Goal: Information Seeking & Learning: Get advice/opinions

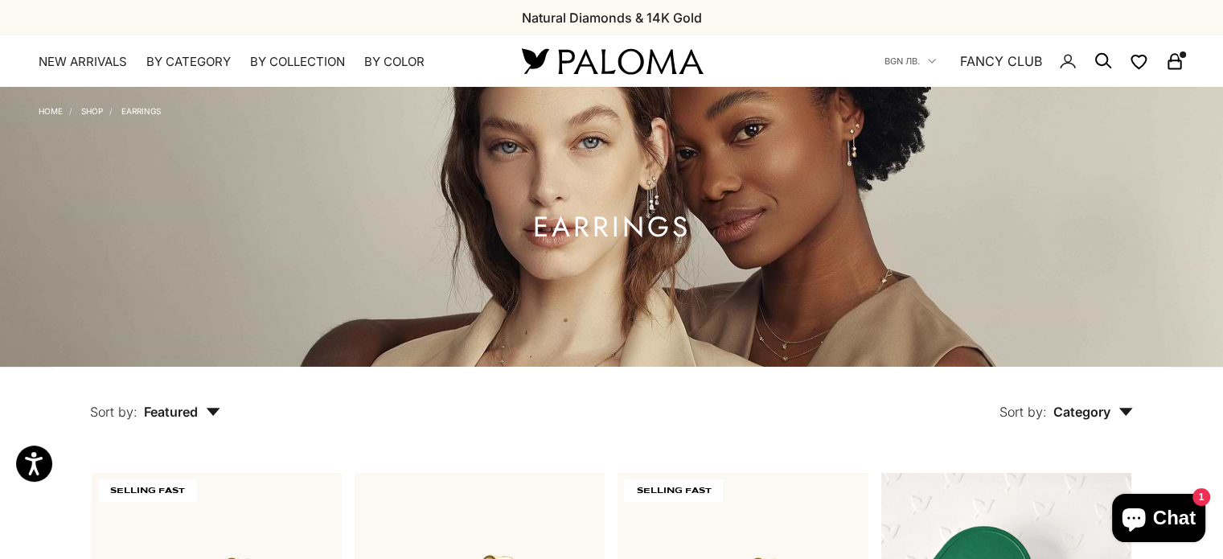
click at [1013, 60] on link "FANCY CLUB" at bounding box center [1001, 61] width 82 height 21
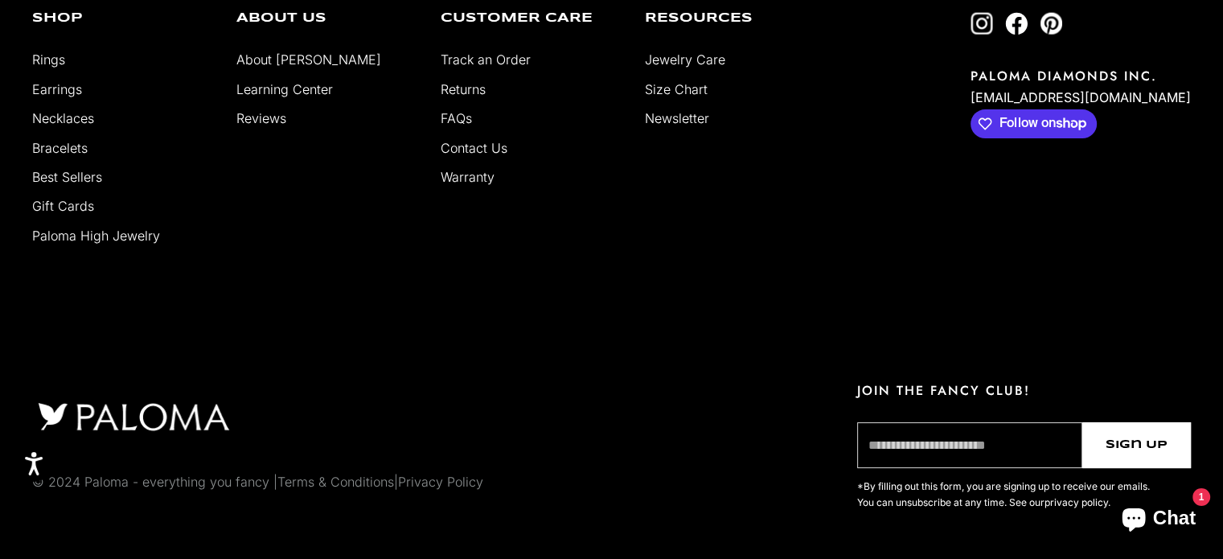
scroll to position [351, 0]
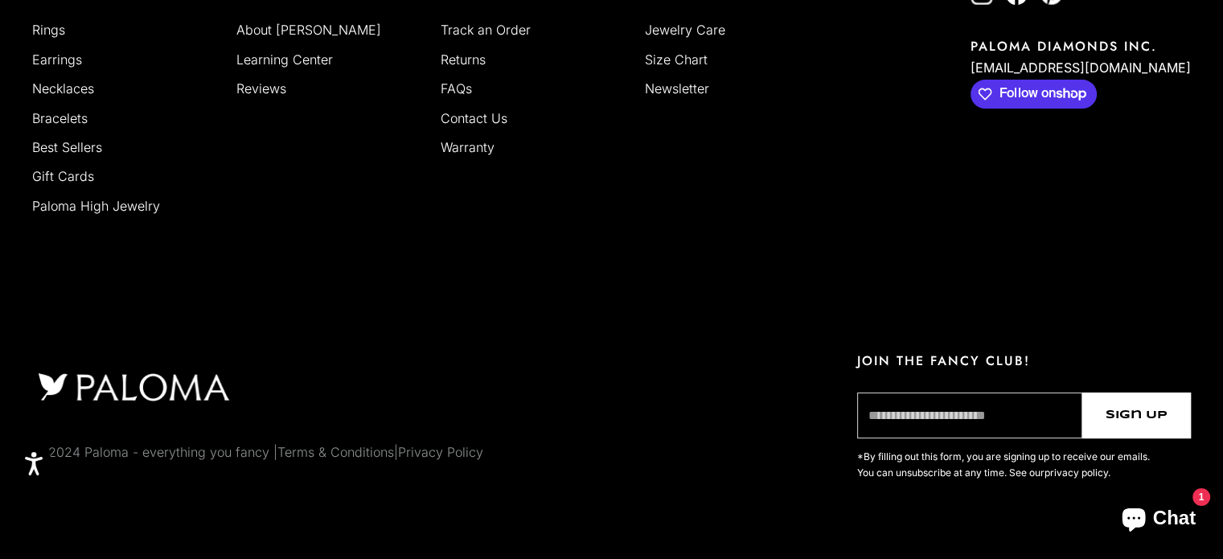
click at [368, 453] on link "Terms & Conditions" at bounding box center [335, 452] width 117 height 16
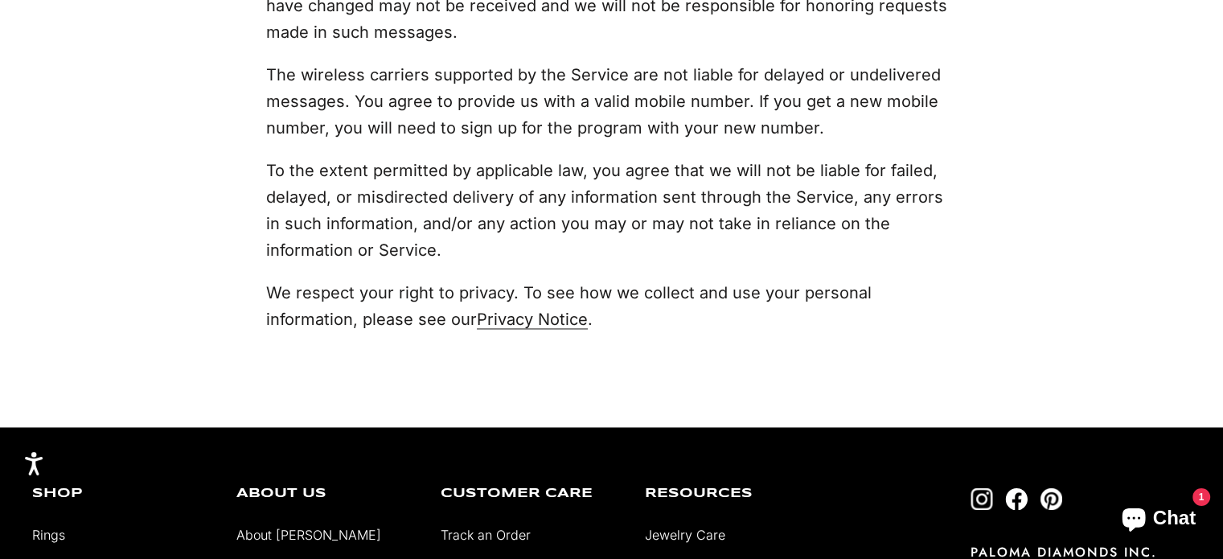
scroll to position [8766, 0]
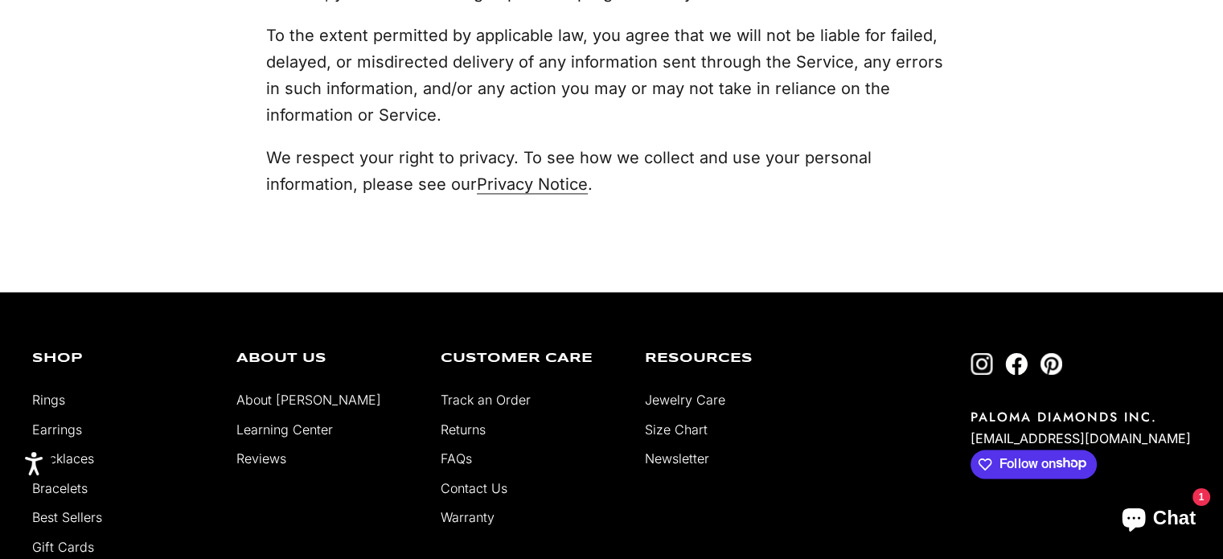
click at [288, 392] on link "About [PERSON_NAME]" at bounding box center [308, 400] width 145 height 16
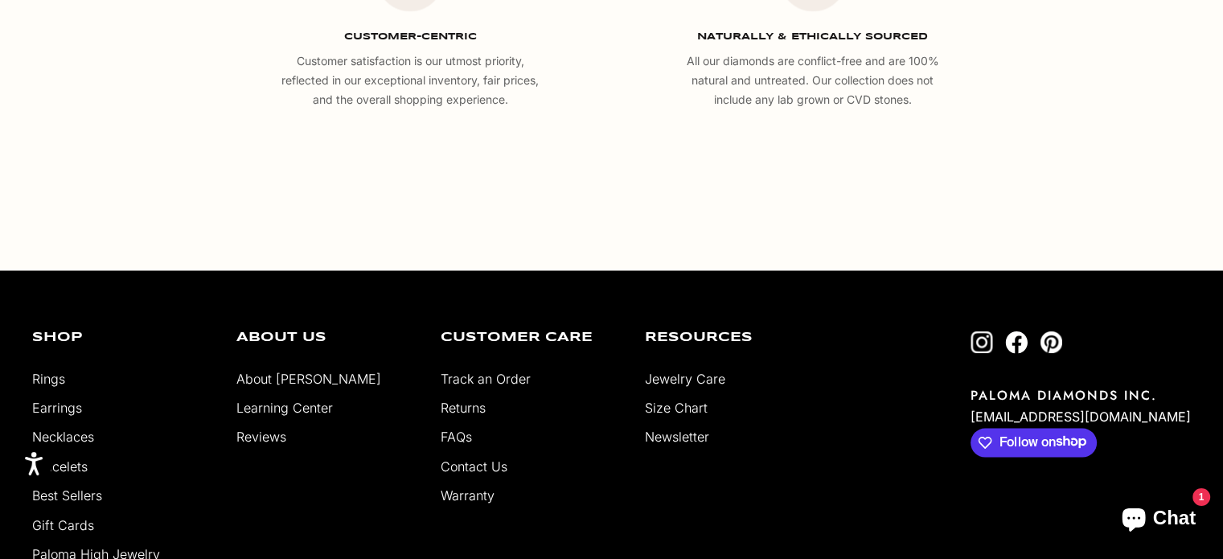
scroll to position [2895, 0]
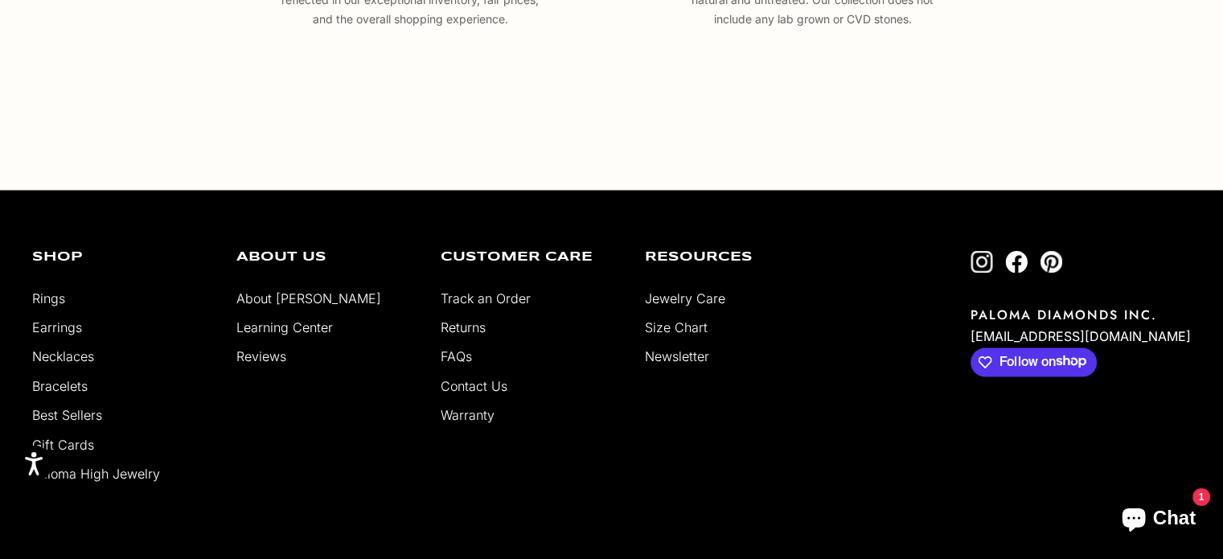
click at [465, 392] on link "Contact Us" at bounding box center [474, 385] width 67 height 16
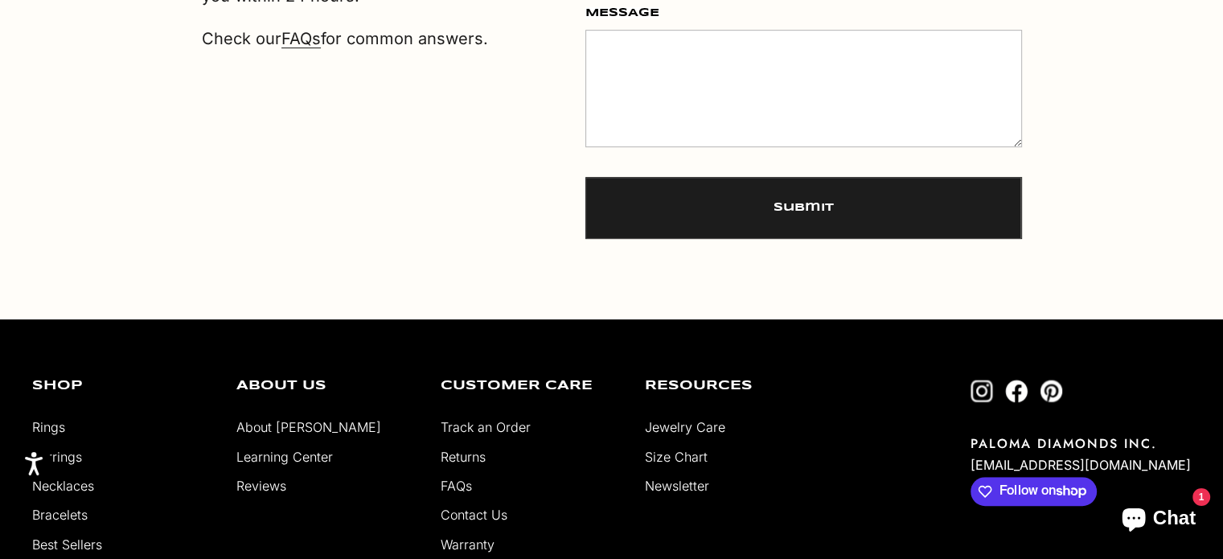
scroll to position [885, 0]
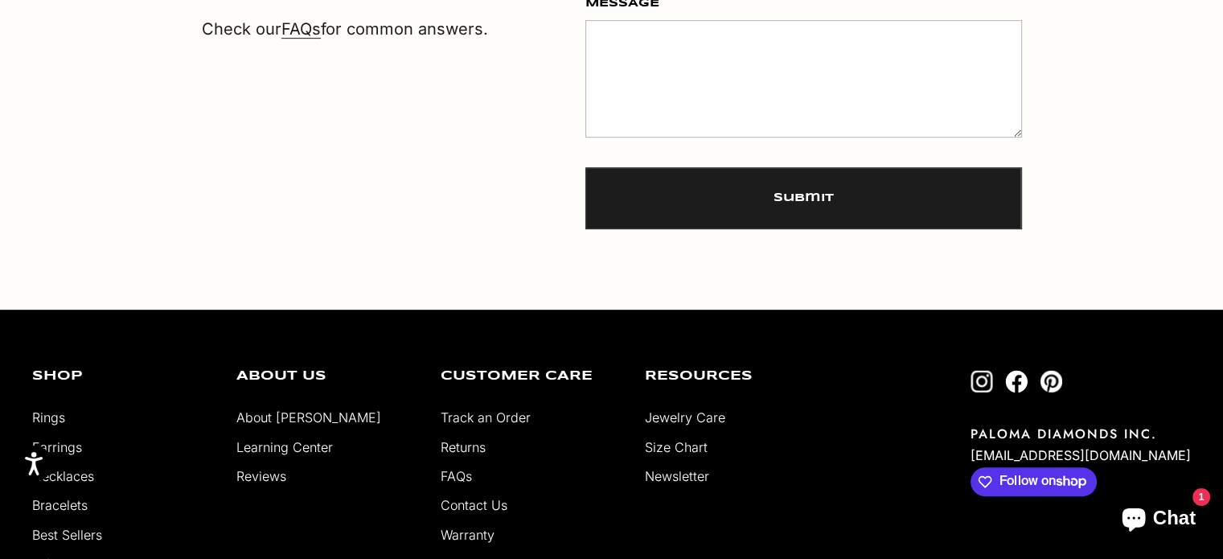
click at [457, 479] on link "FAQs" at bounding box center [456, 476] width 31 height 16
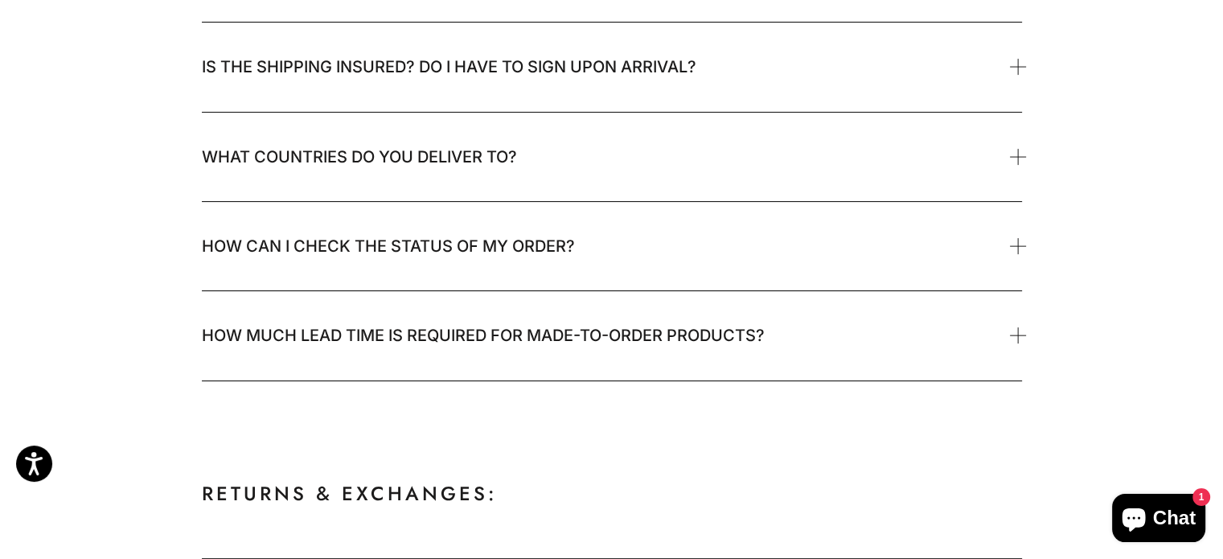
scroll to position [563, 0]
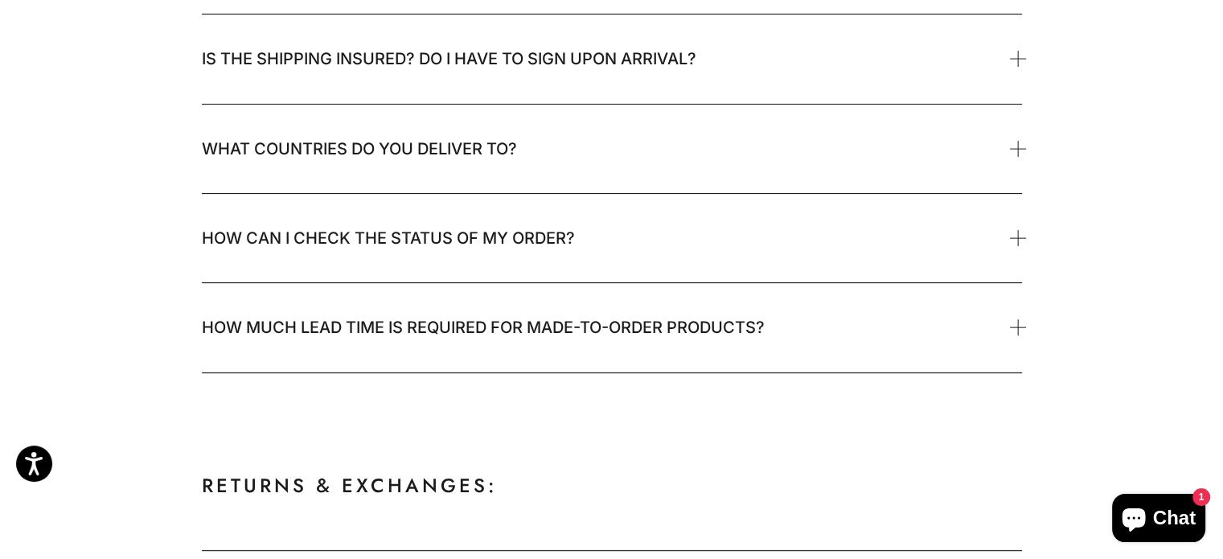
click at [291, 346] on span "How much lead time is required for made-to-order products?" at bounding box center [612, 327] width 820 height 88
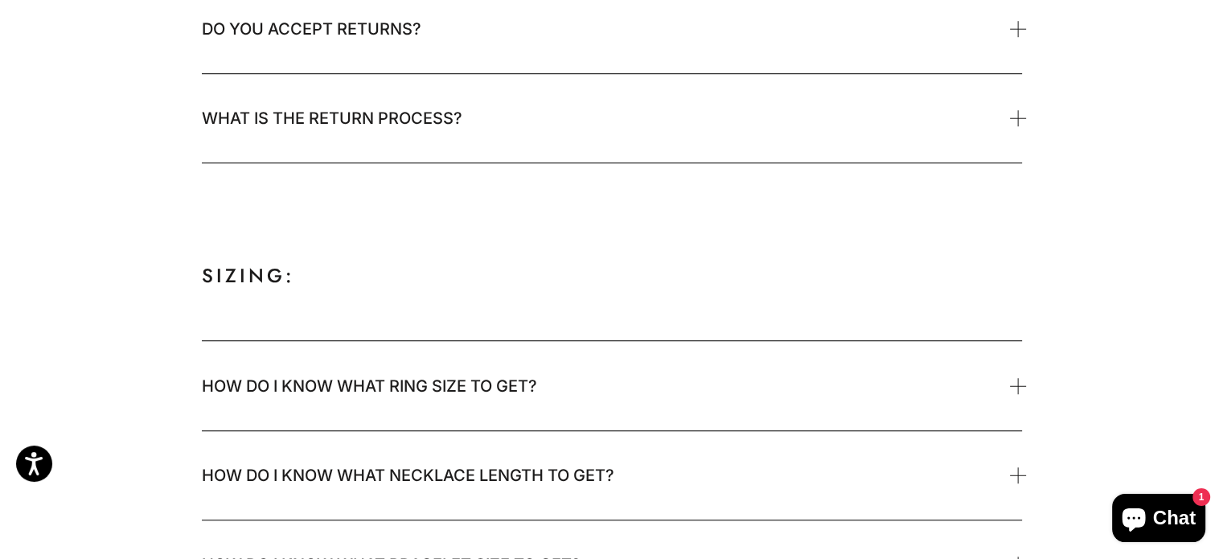
scroll to position [1367, 0]
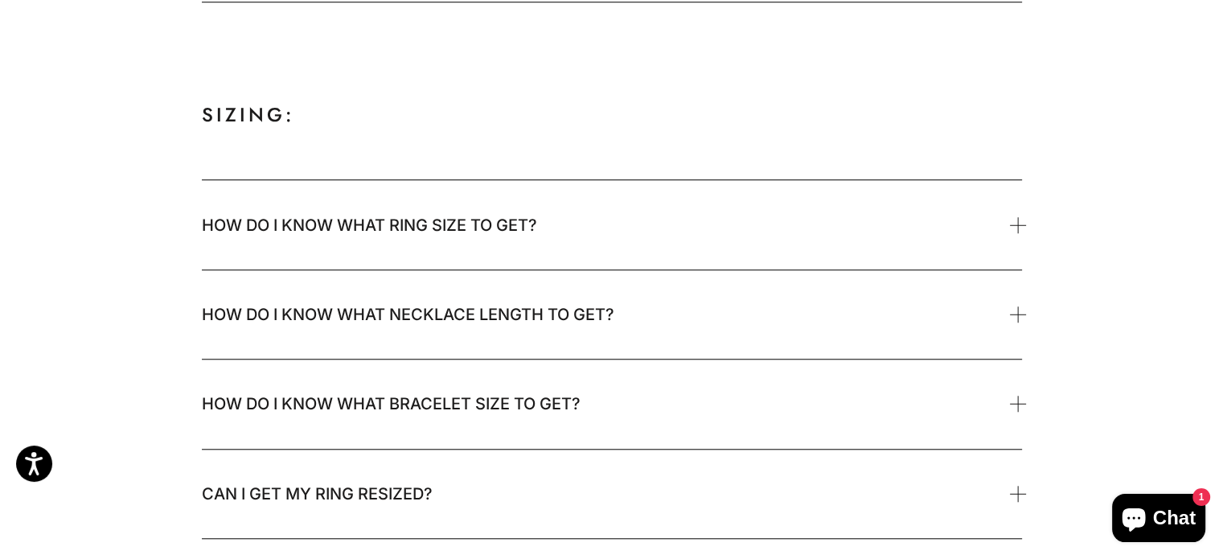
click at [406, 227] on span "How do I know what ring size to get?" at bounding box center [369, 225] width 335 height 32
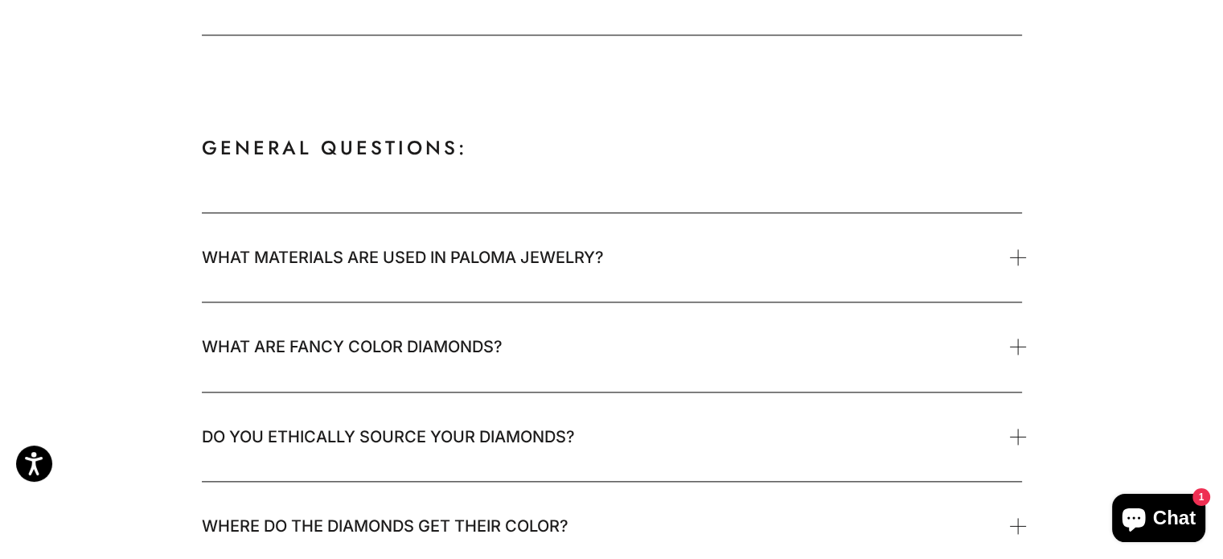
scroll to position [1930, 0]
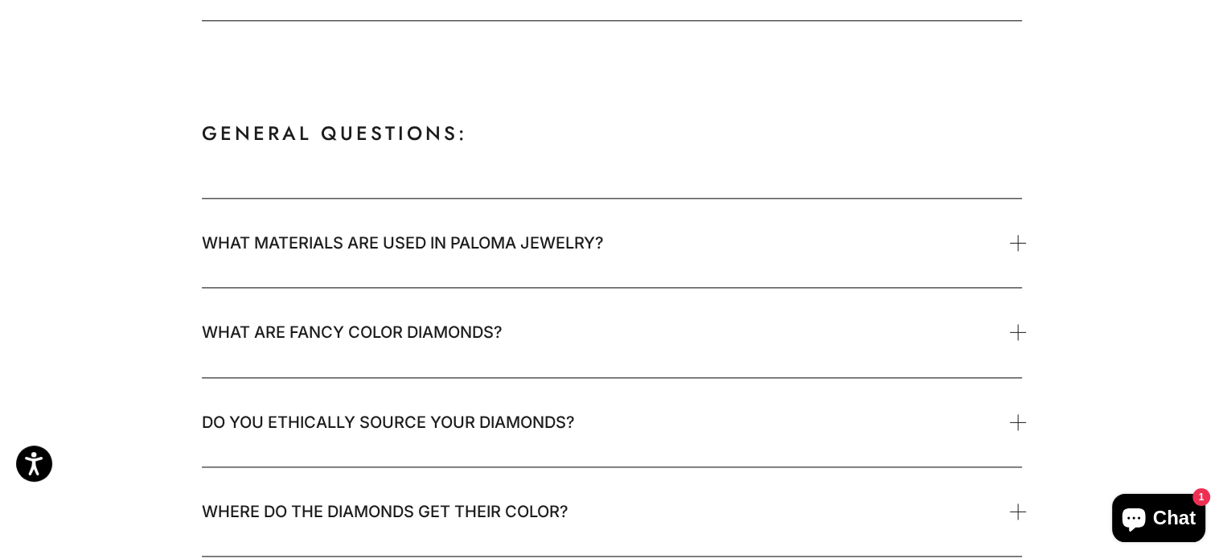
click at [273, 244] on span "What materials are used in Paloma jewelry?" at bounding box center [403, 243] width 402 height 32
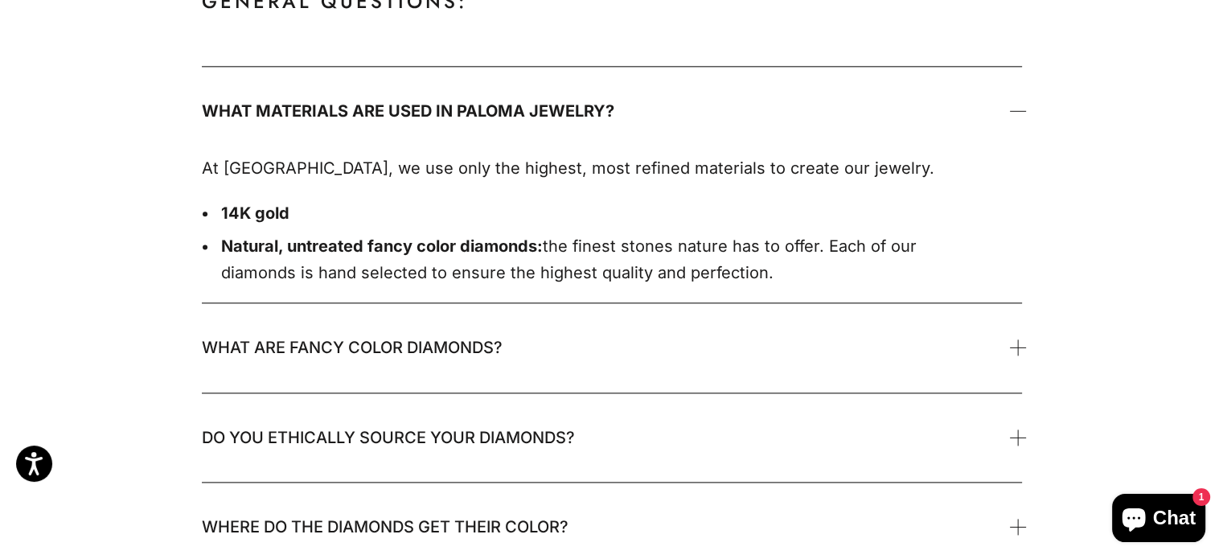
scroll to position [2091, 0]
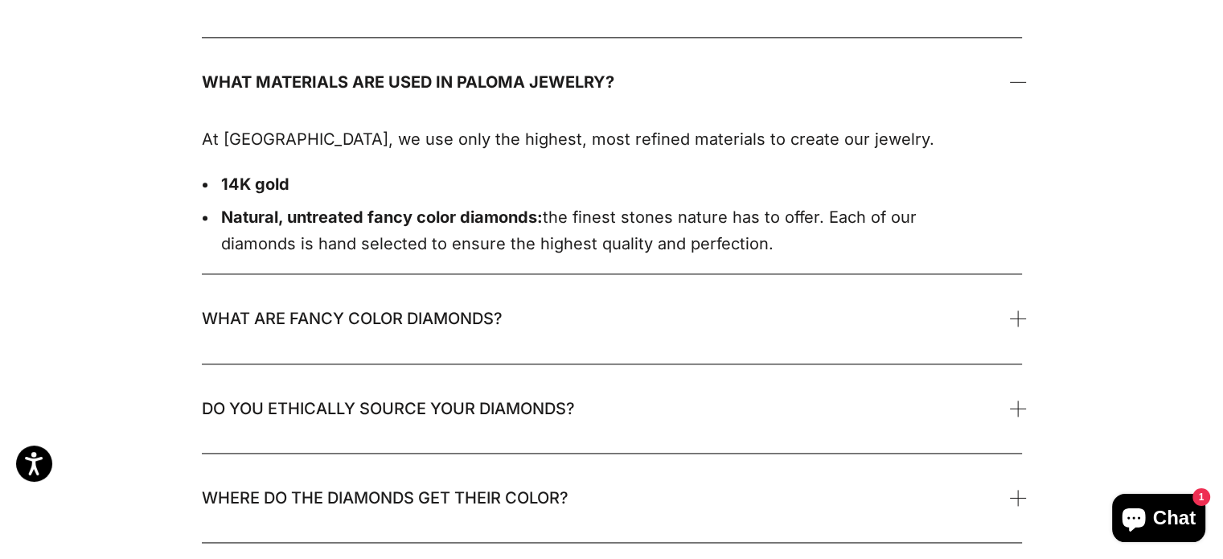
click at [327, 331] on span "What are fancy color diamonds?" at bounding box center [352, 318] width 301 height 32
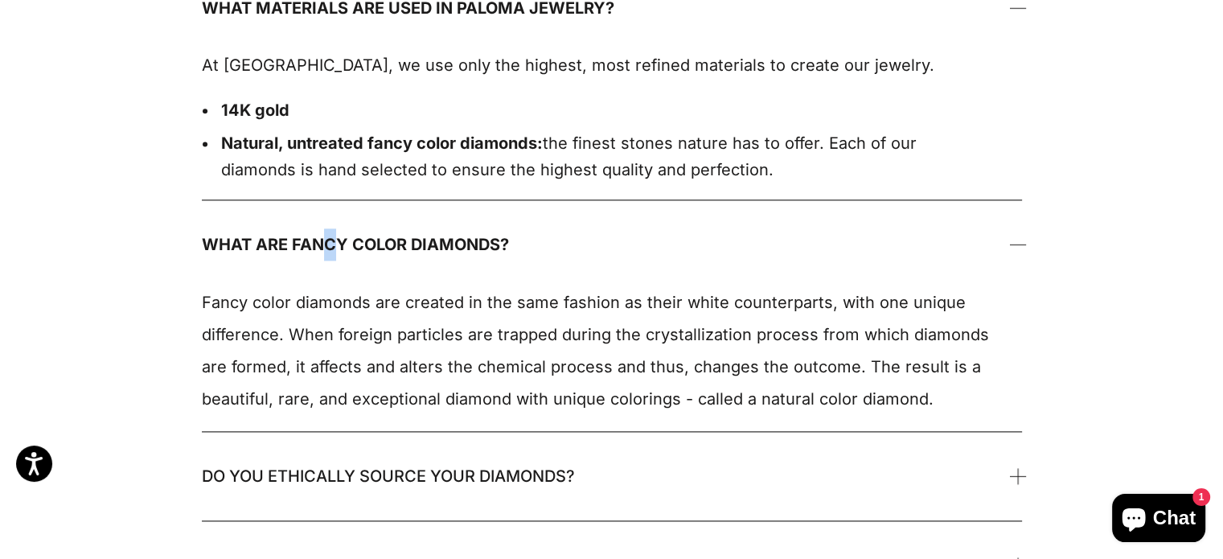
scroll to position [2252, 0]
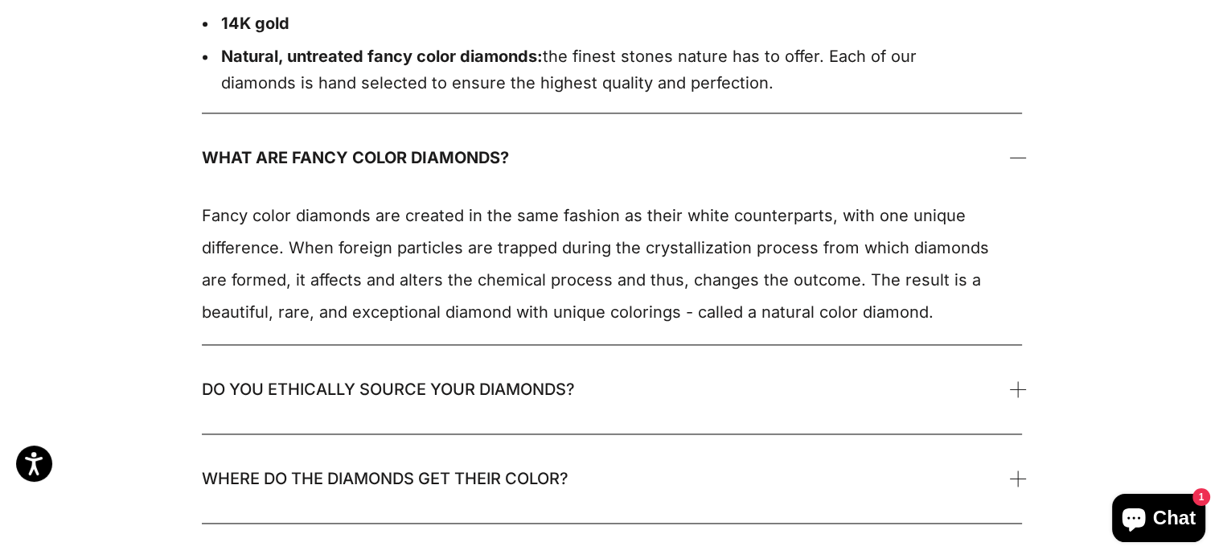
click at [385, 401] on span "Do you ethically source your diamonds?" at bounding box center [388, 389] width 373 height 32
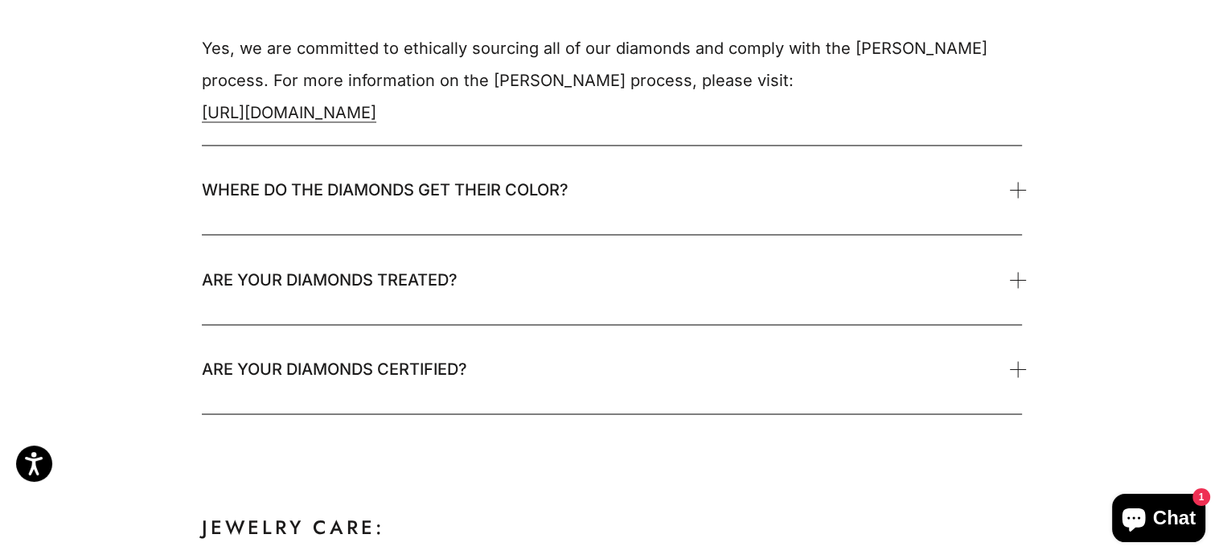
scroll to position [2654, 0]
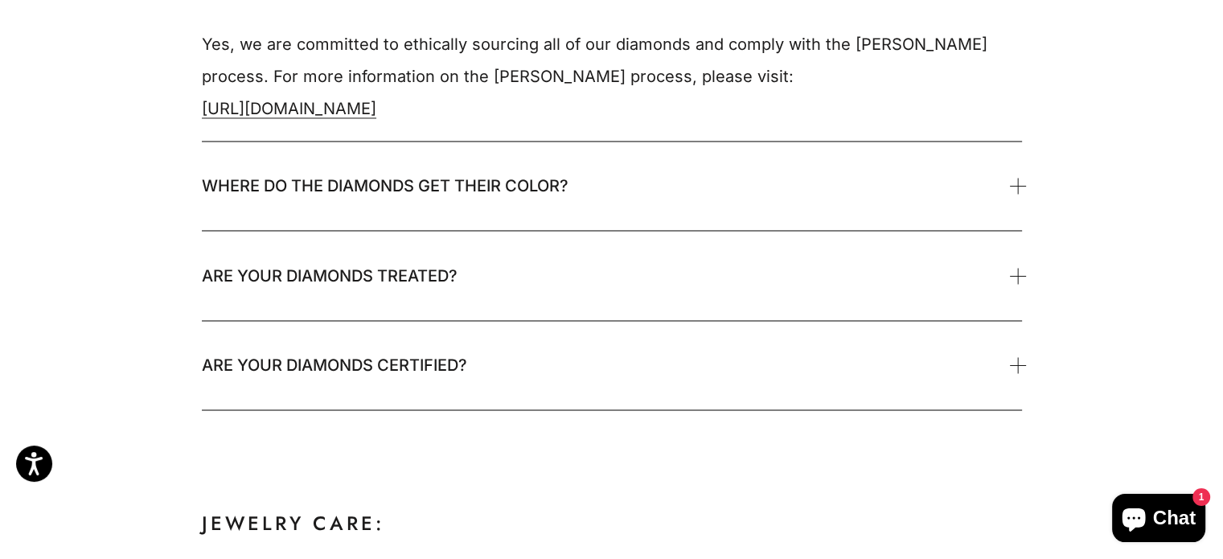
click at [318, 260] on span "Are your diamonds treated?" at bounding box center [330, 276] width 256 height 32
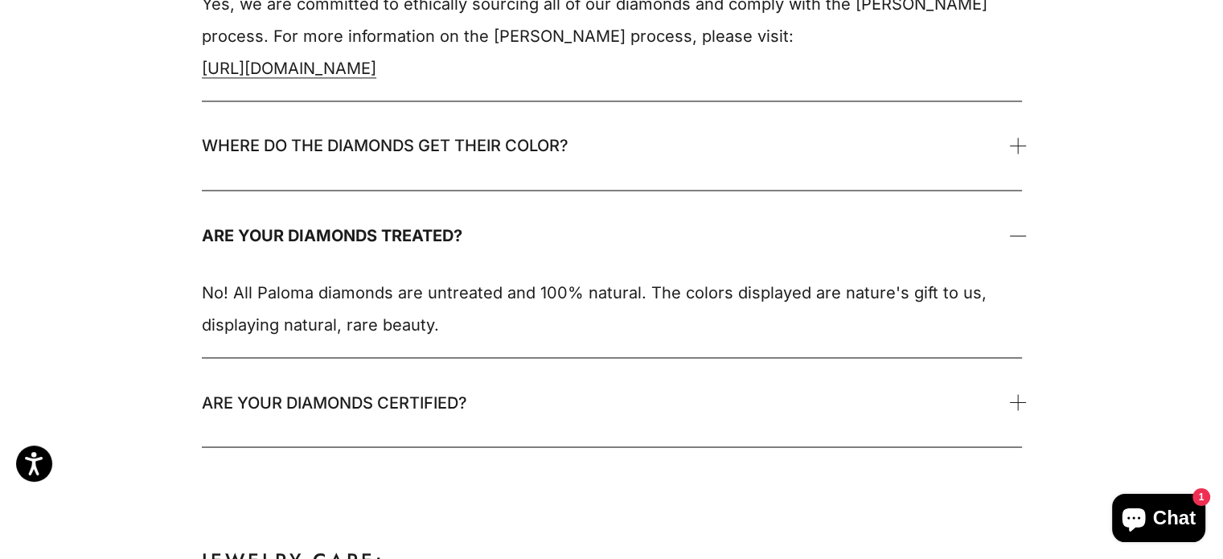
scroll to position [2734, 0]
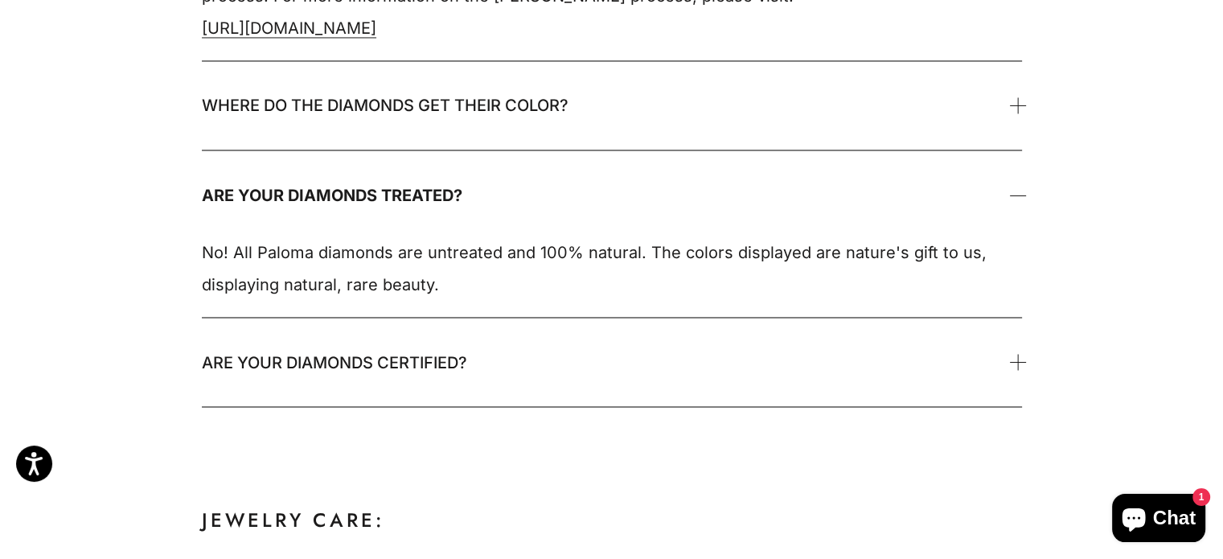
click at [283, 366] on span "Are your diamonds certified?" at bounding box center [334, 362] width 265 height 32
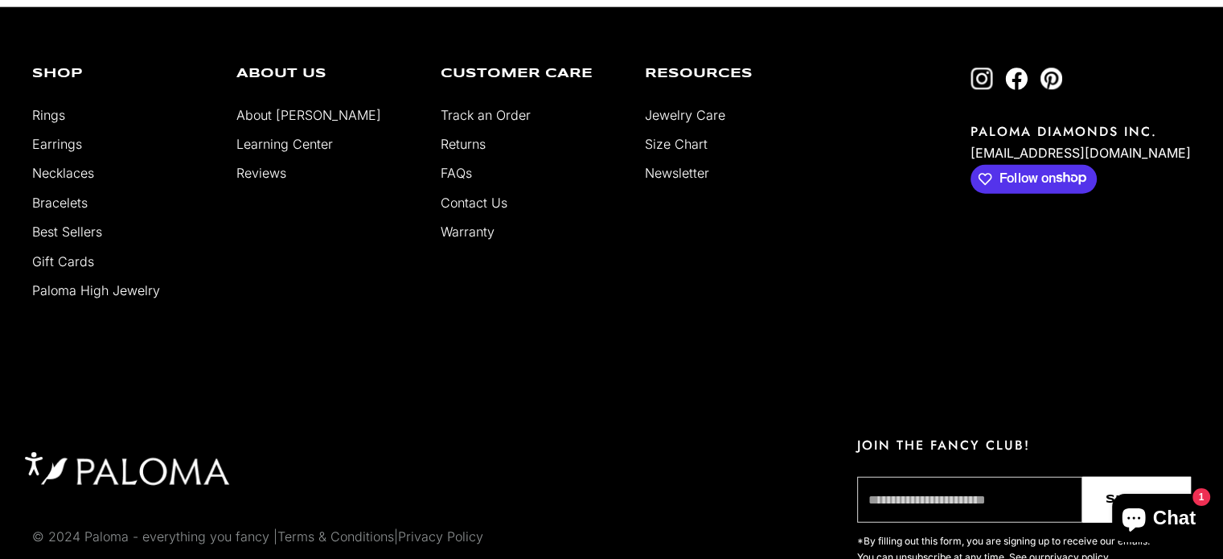
scroll to position [3941, 0]
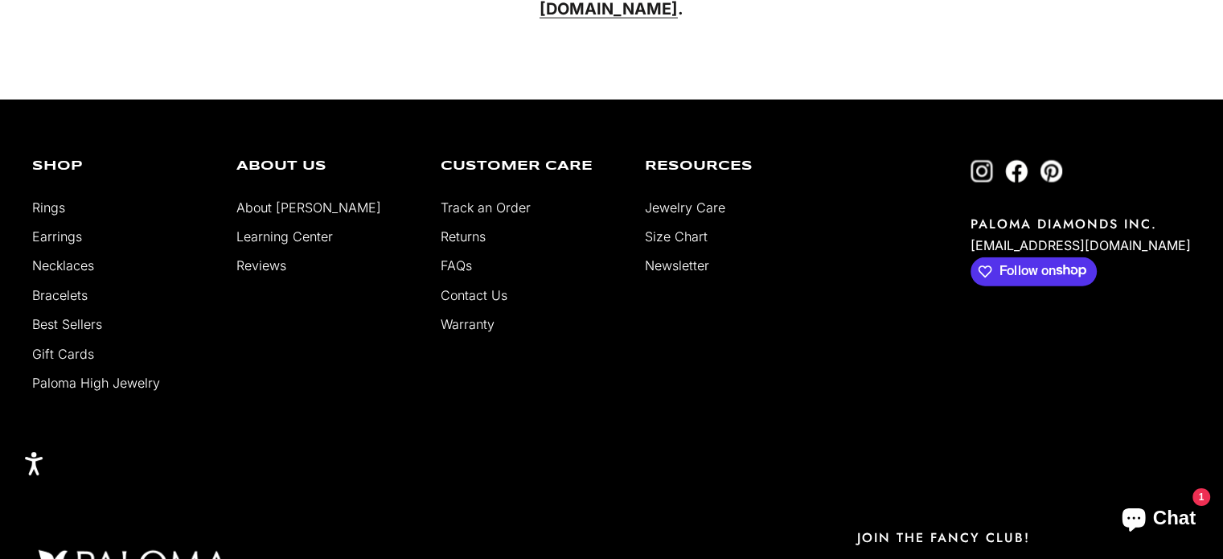
click at [668, 232] on link "Size Chart" at bounding box center [676, 236] width 63 height 16
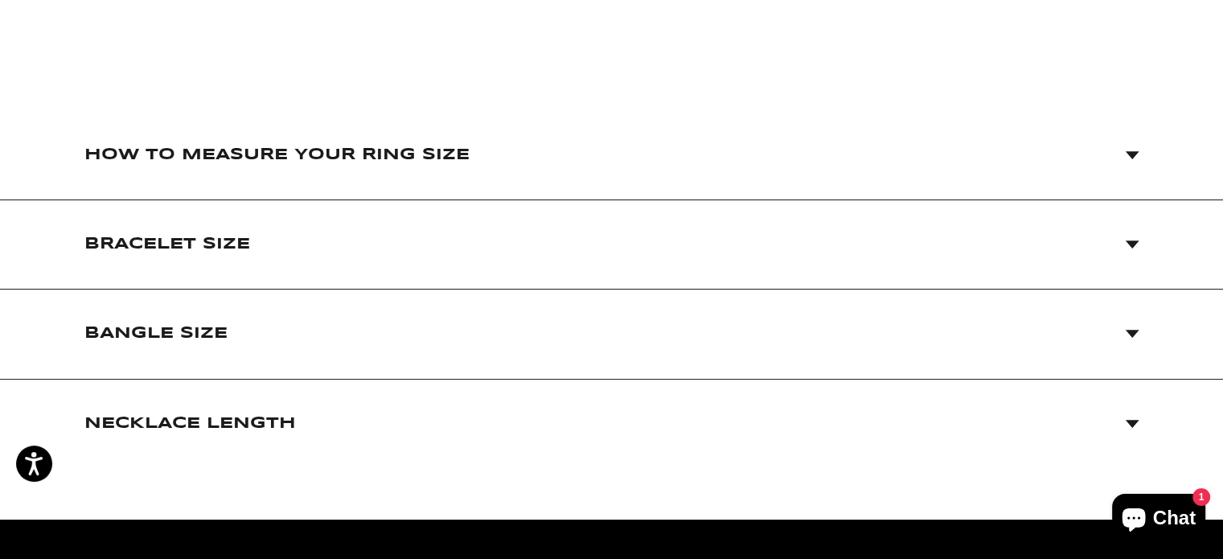
scroll to position [322, 0]
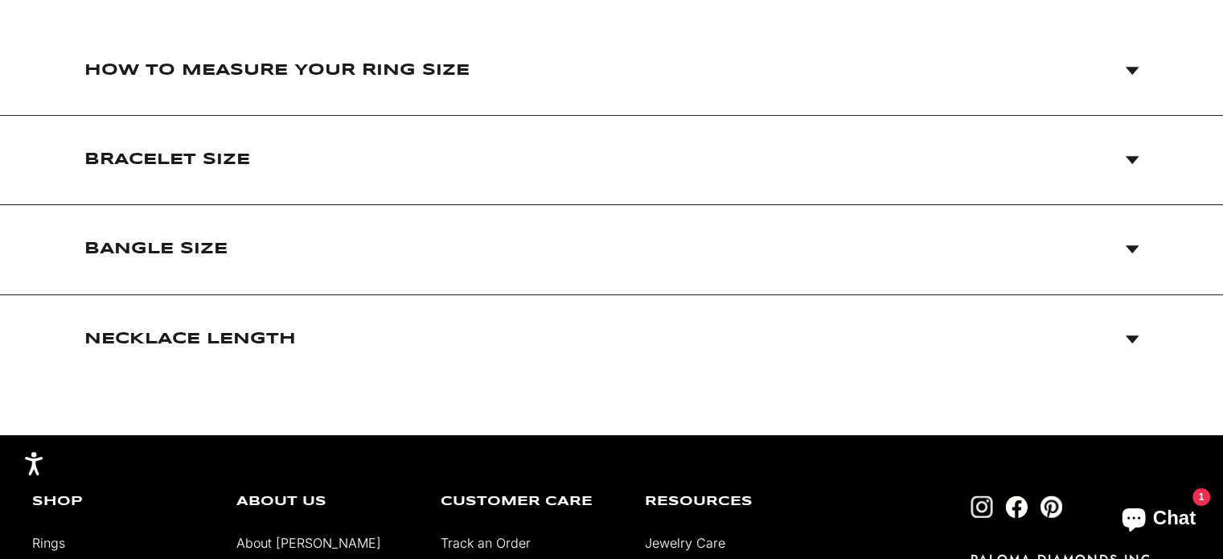
click at [242, 342] on span "Necklace Length" at bounding box center [190, 339] width 212 height 32
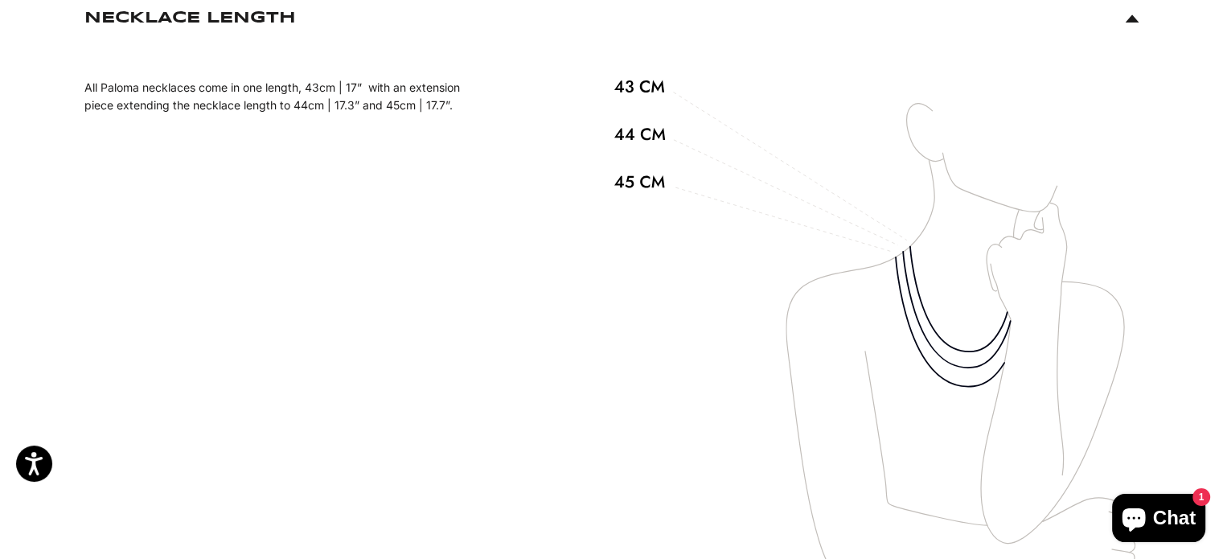
scroll to position [643, 0]
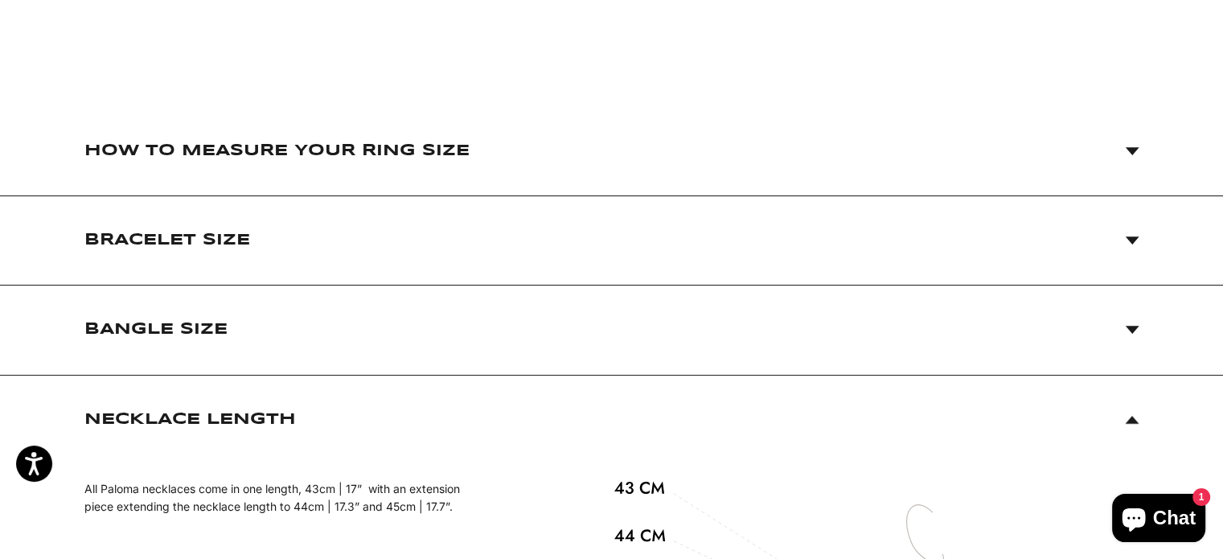
click at [223, 327] on span "Bangle Size" at bounding box center [155, 330] width 143 height 32
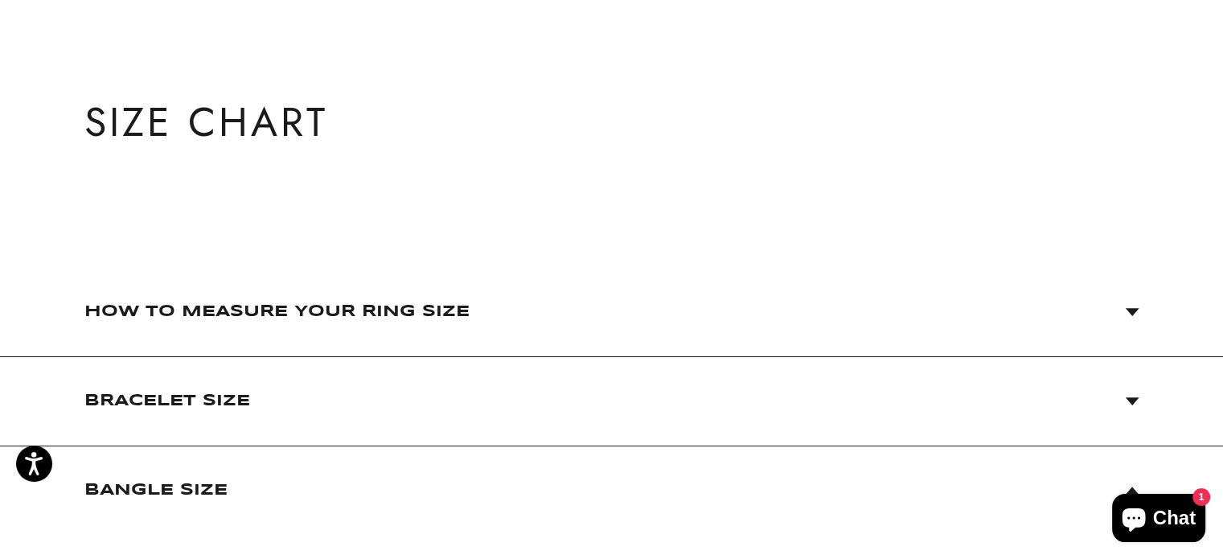
click at [210, 304] on span "How to Measure Your Ring Size" at bounding box center [276, 312] width 385 height 32
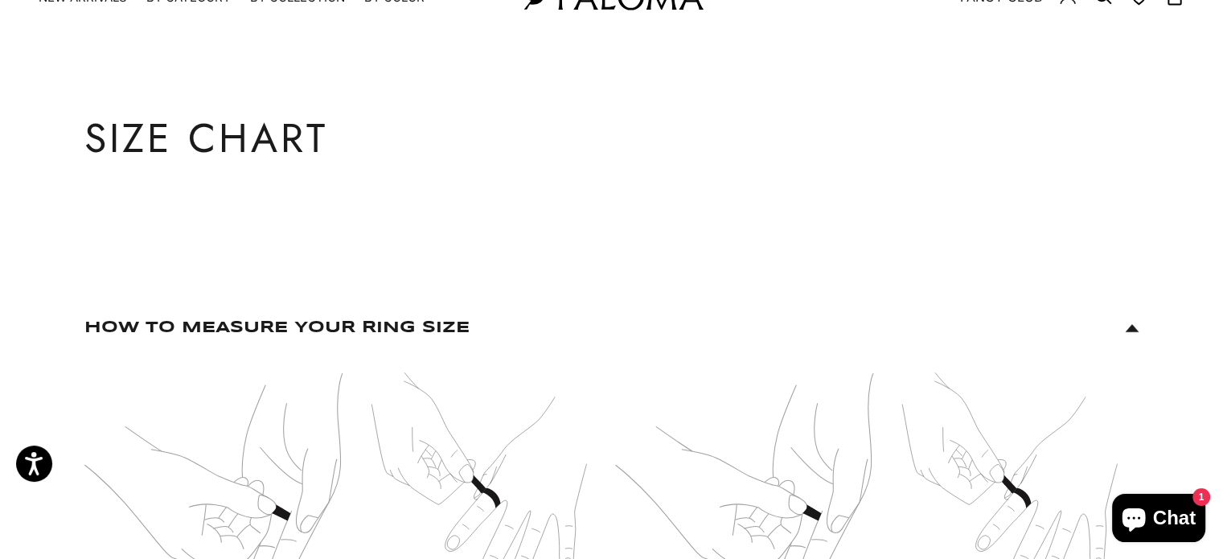
scroll to position [0, 0]
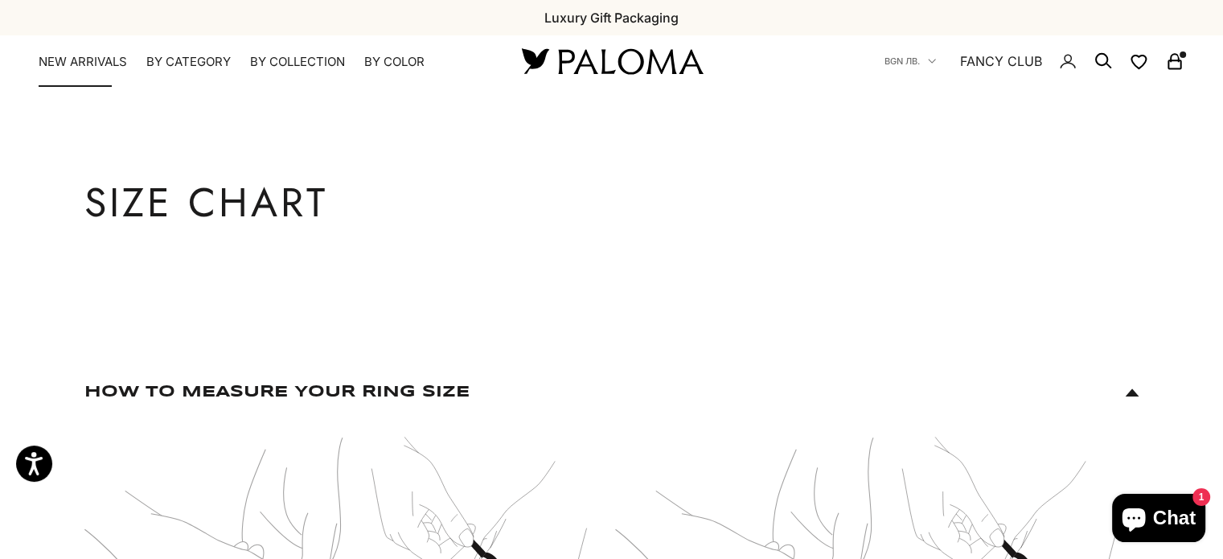
click at [99, 63] on link "NEW ARRIVALS" at bounding box center [83, 62] width 88 height 16
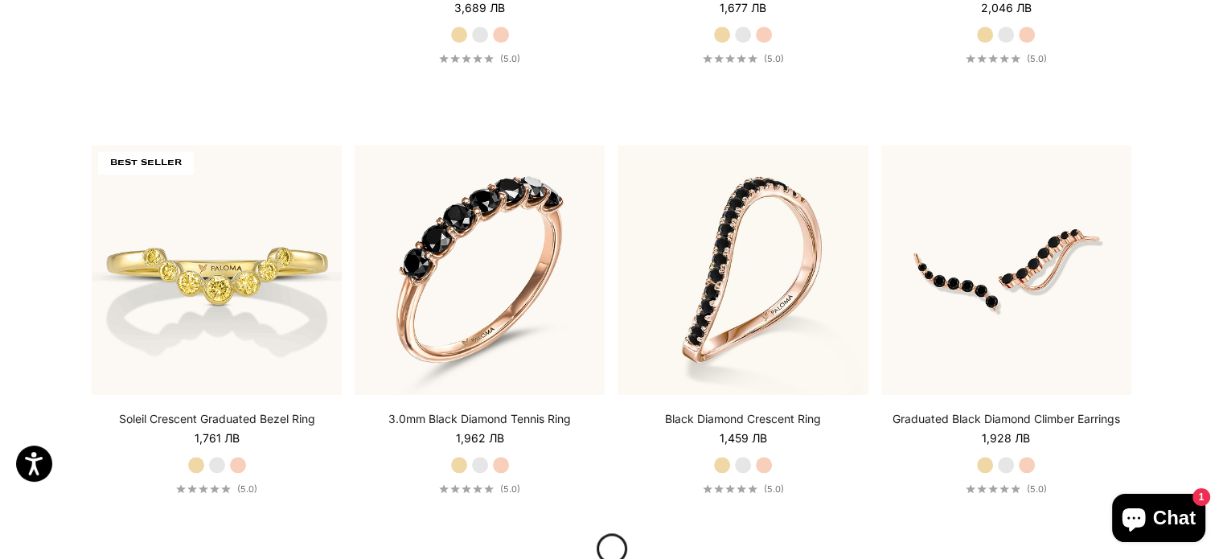
scroll to position [1689, 0]
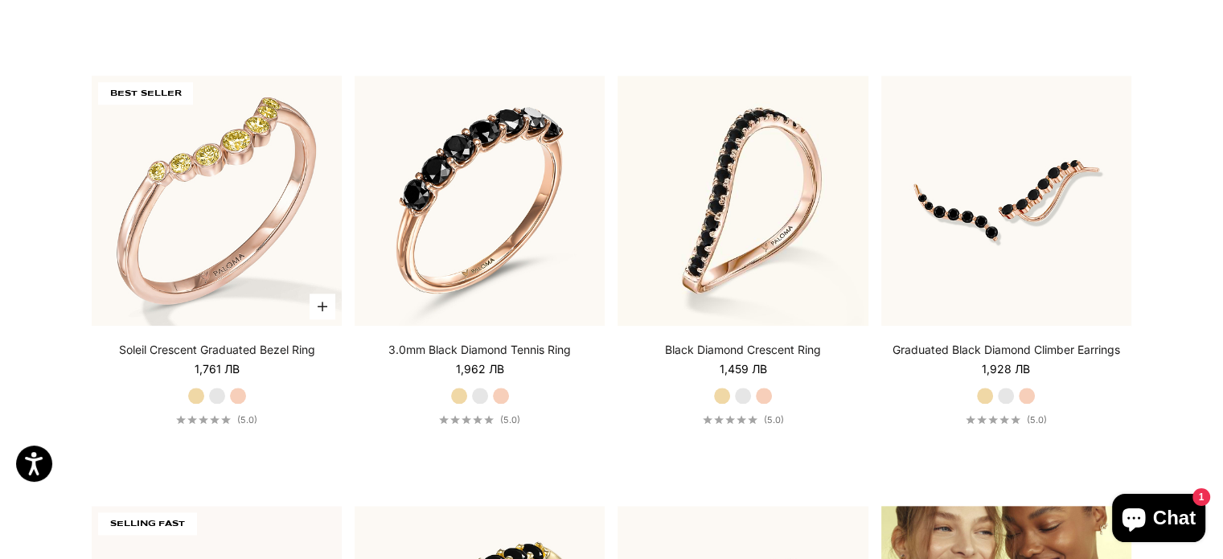
click at [208, 138] on img at bounding box center [217, 201] width 250 height 250
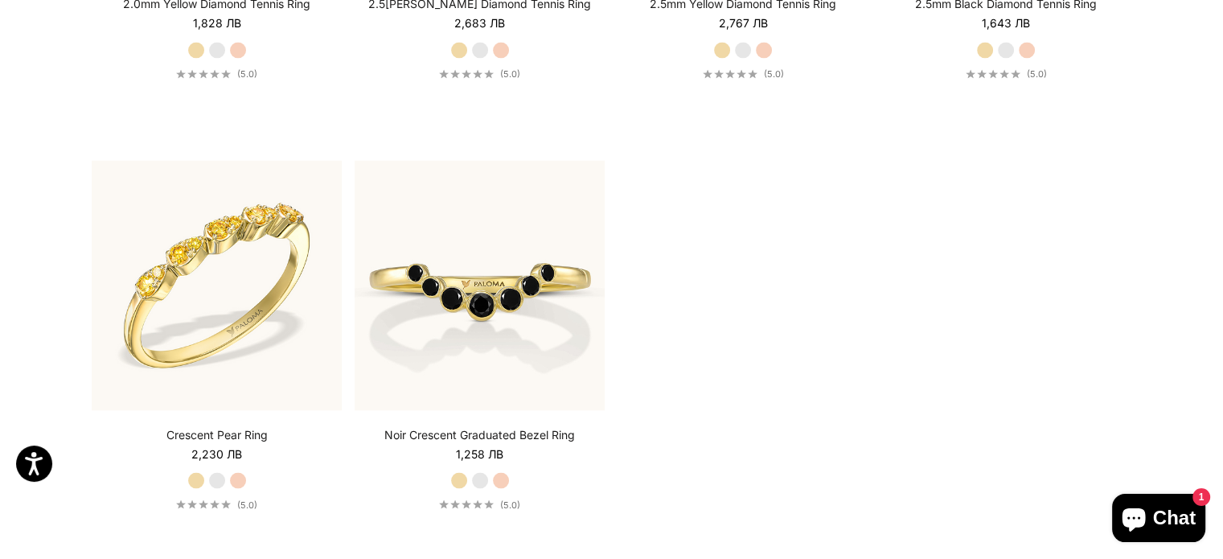
scroll to position [3297, 0]
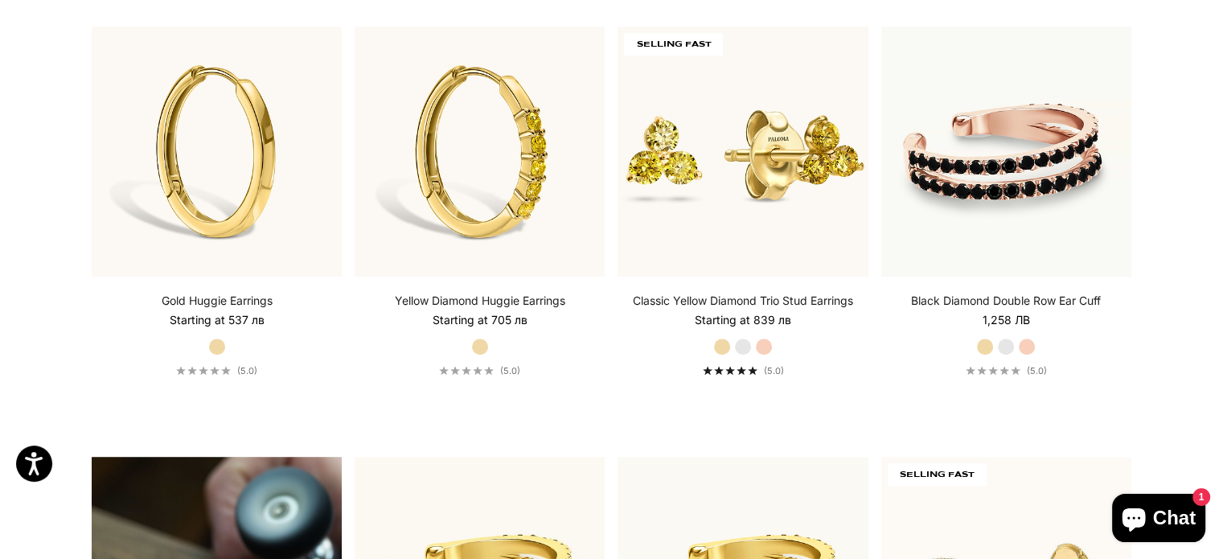
scroll to position [885, 0]
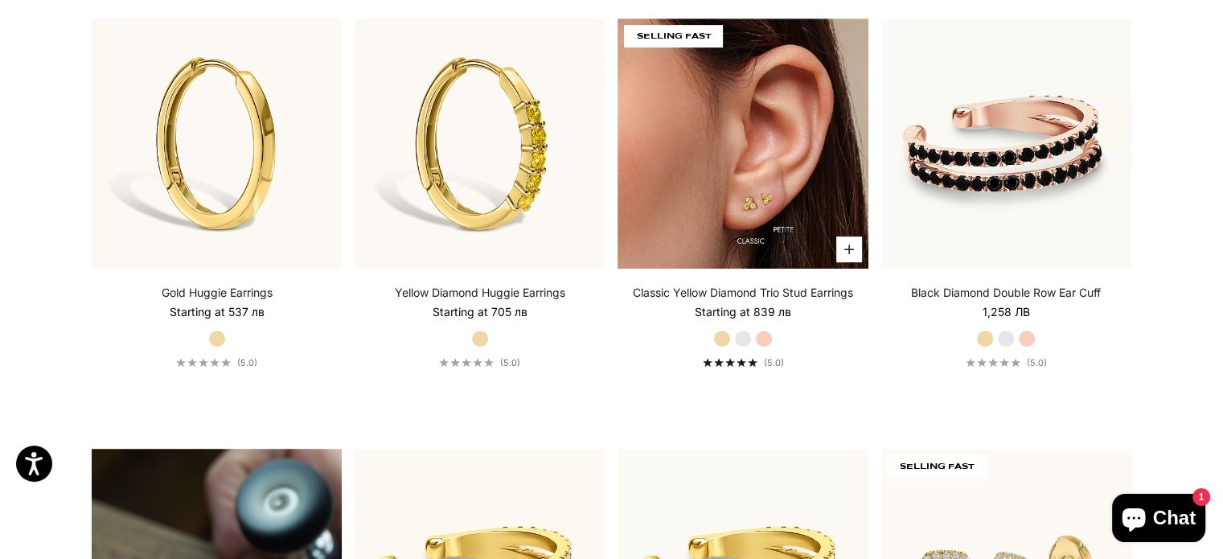
click at [753, 203] on img at bounding box center [743, 143] width 250 height 250
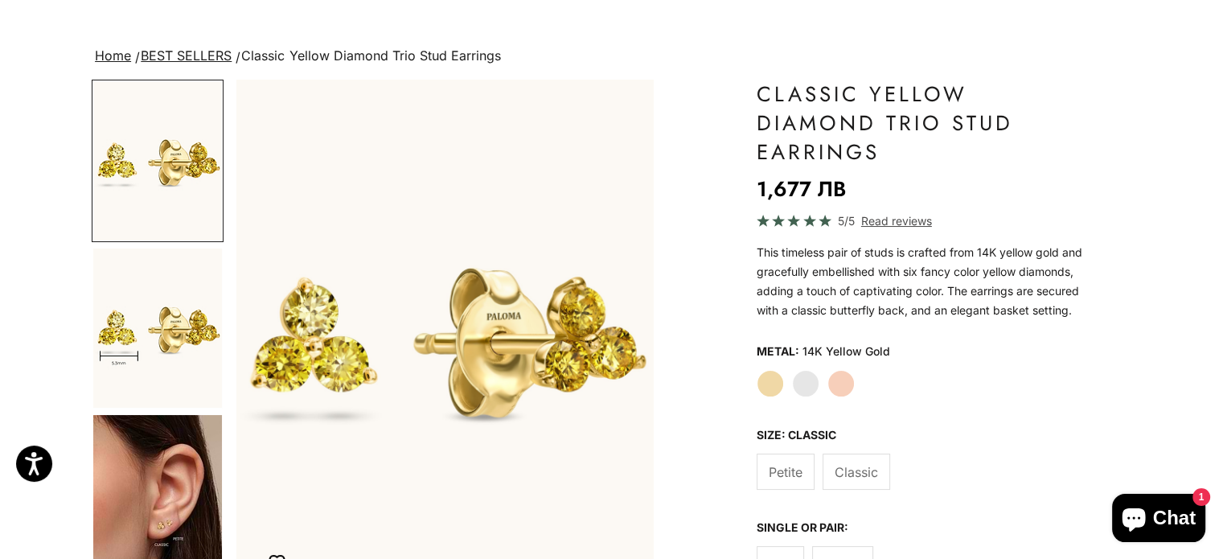
scroll to position [241, 0]
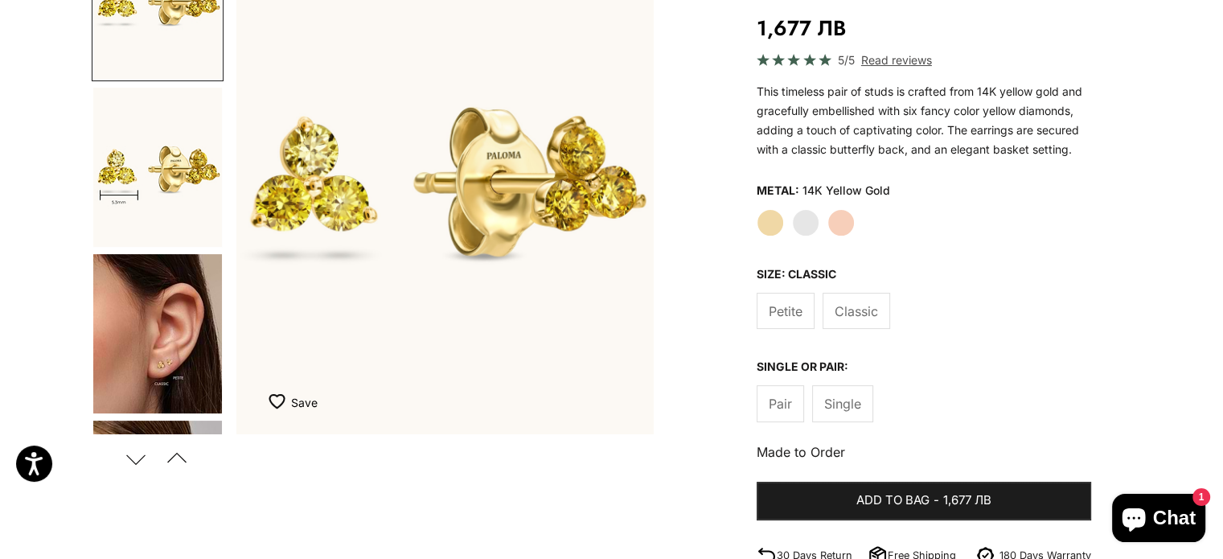
click at [158, 351] on img "Go to item 5" at bounding box center [157, 333] width 129 height 159
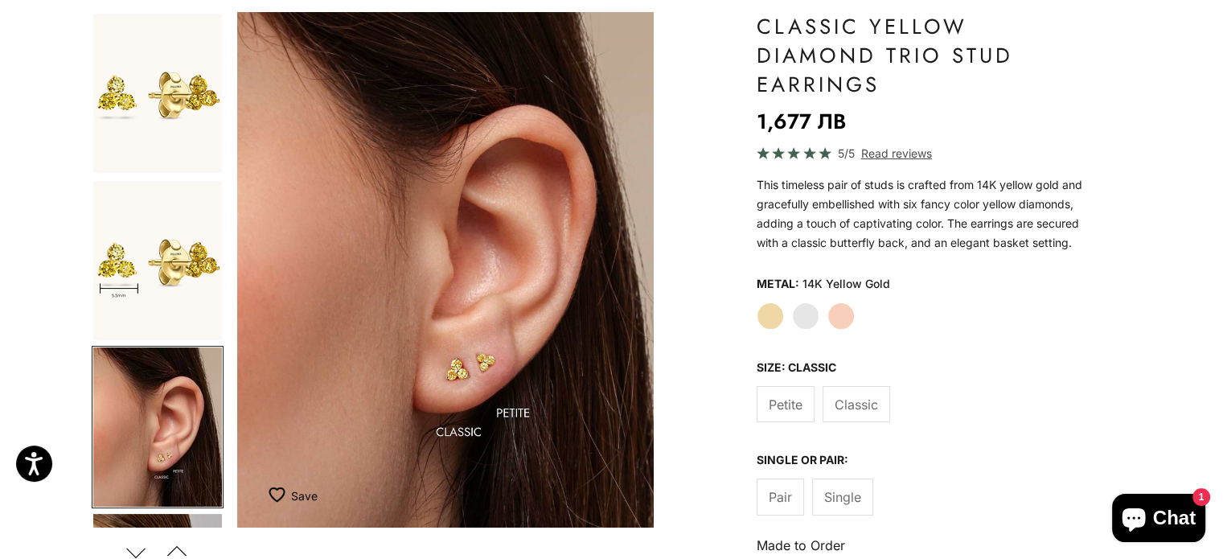
scroll to position [0, 0]
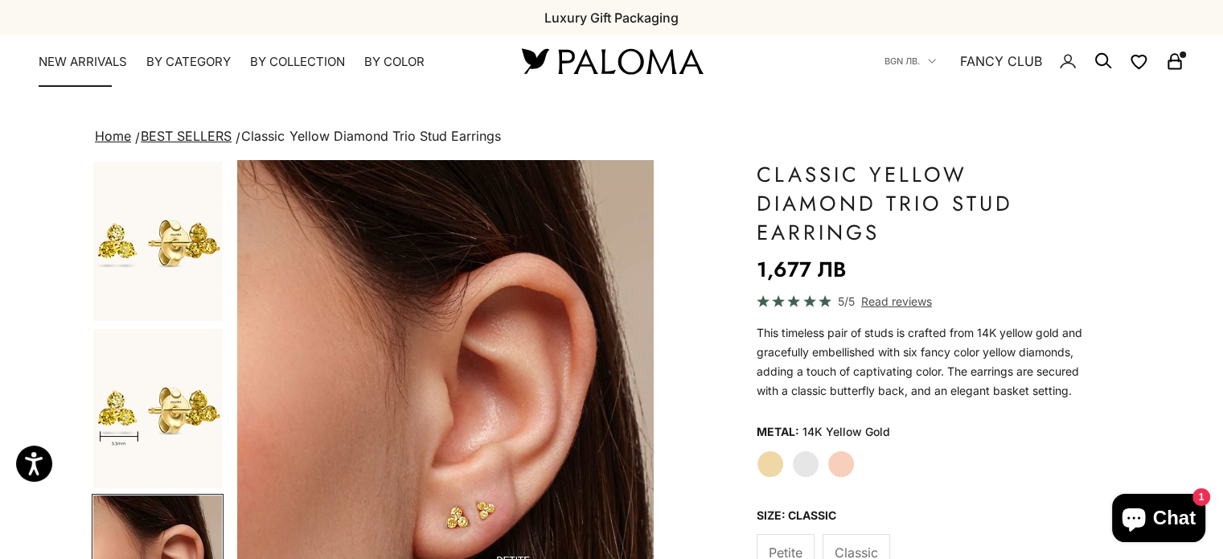
click at [103, 60] on link "NEW ARRIVALS" at bounding box center [83, 62] width 88 height 16
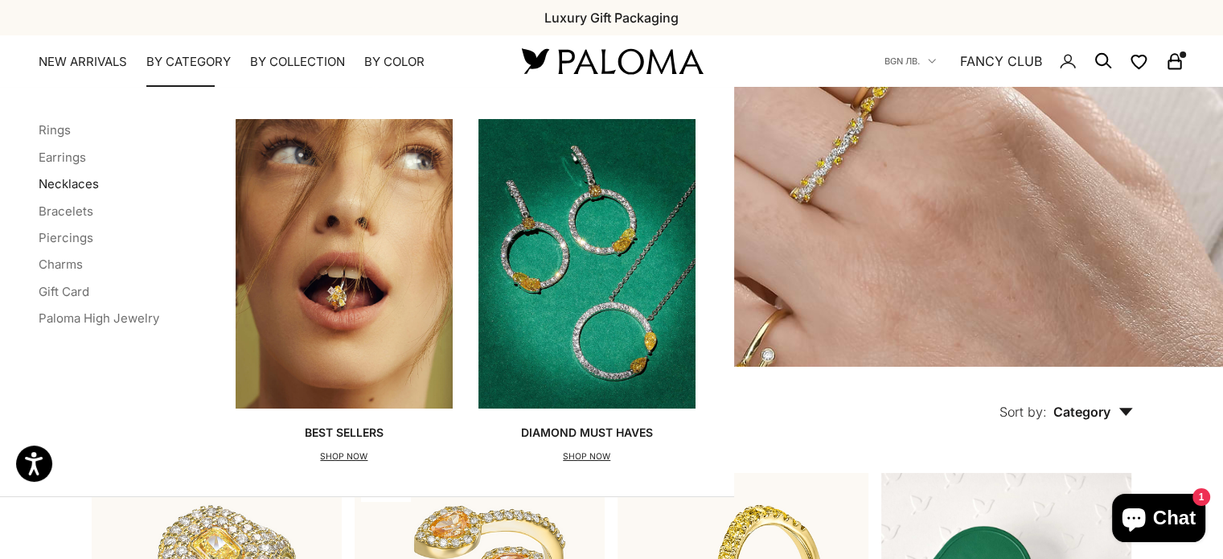
click at [64, 183] on link "Necklaces" at bounding box center [69, 183] width 60 height 15
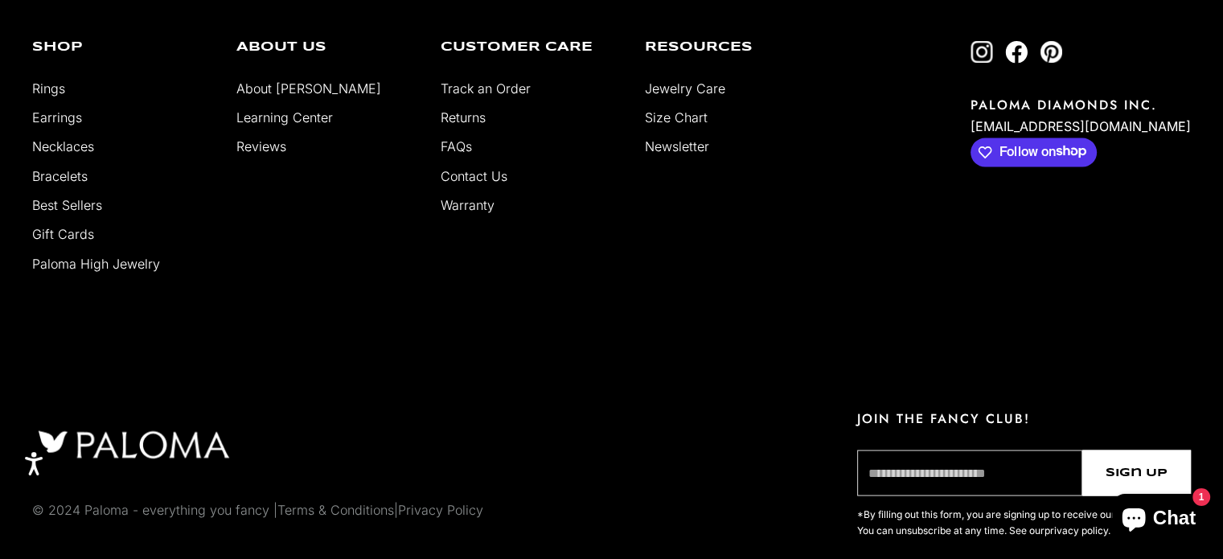
scroll to position [3002, 0]
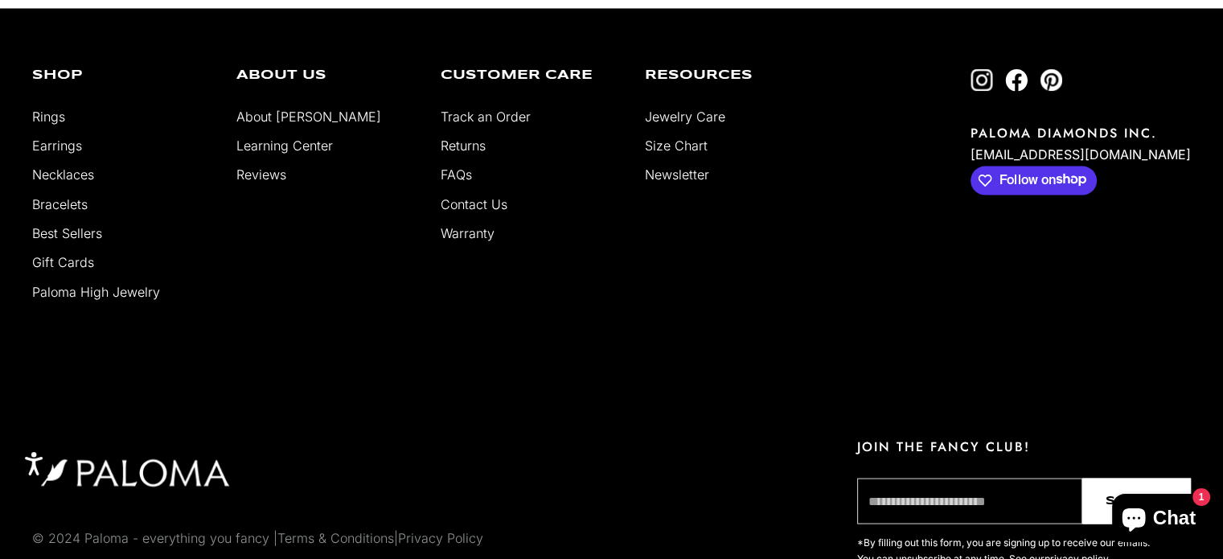
click at [273, 166] on link "Reviews" at bounding box center [261, 174] width 50 height 16
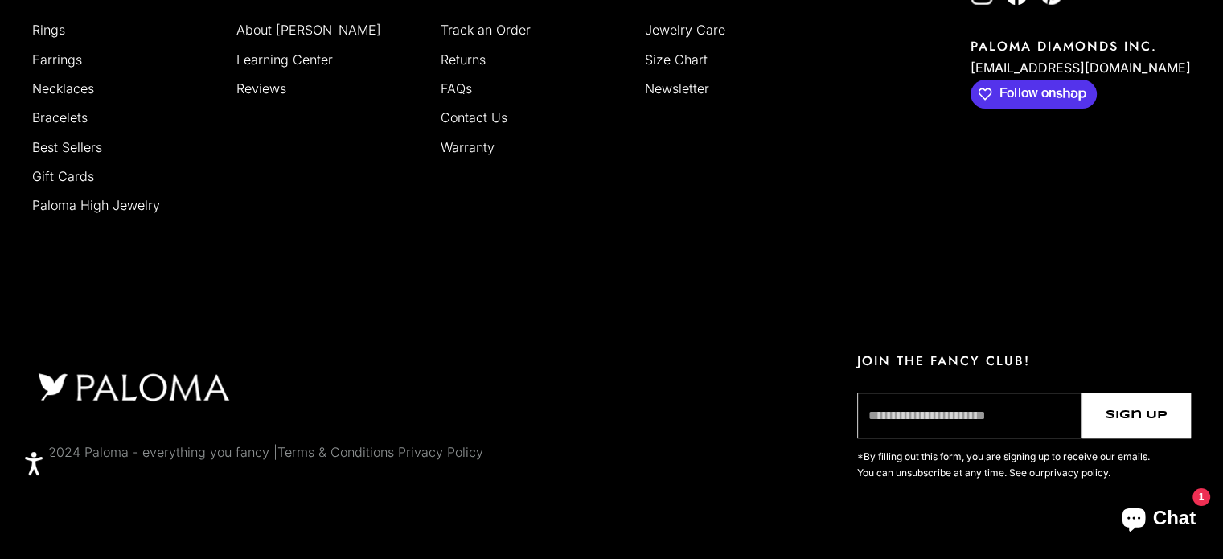
select select "*"
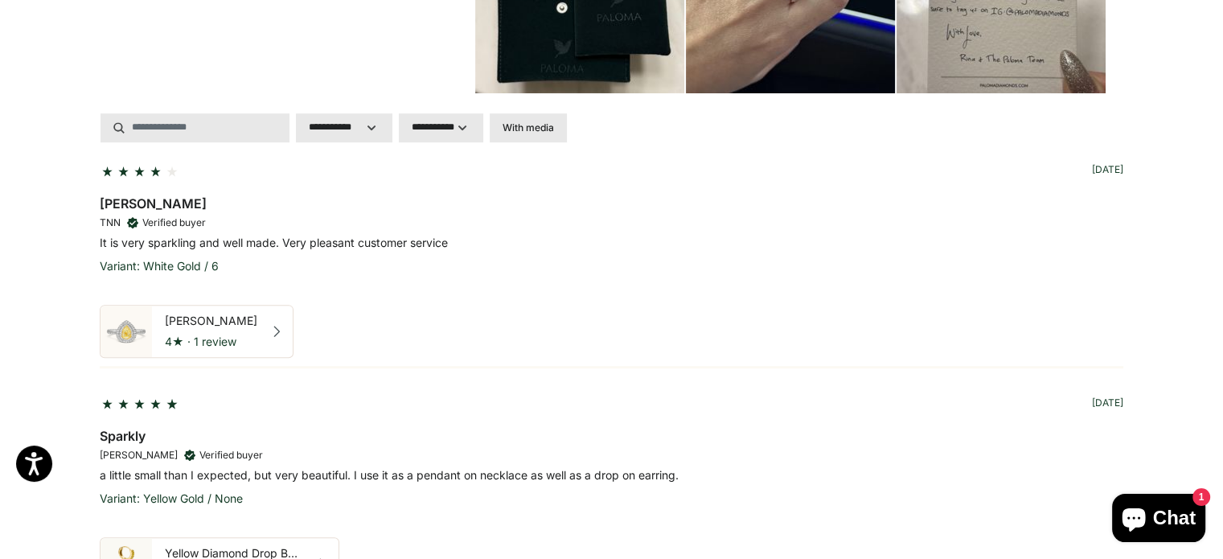
scroll to position [261, 0]
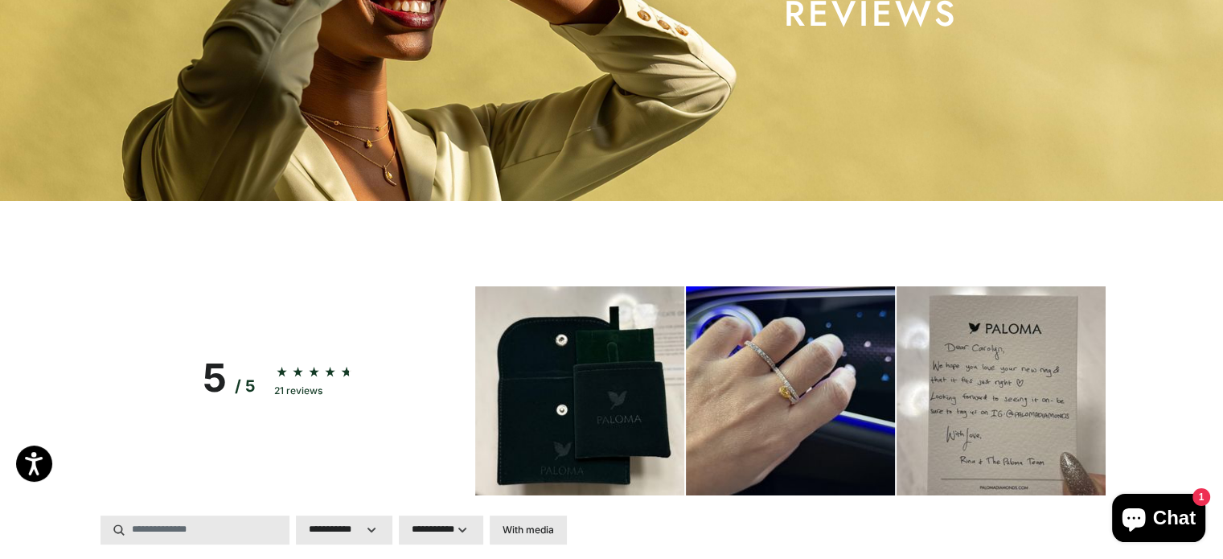
click at [534, 374] on img at bounding box center [579, 390] width 209 height 209
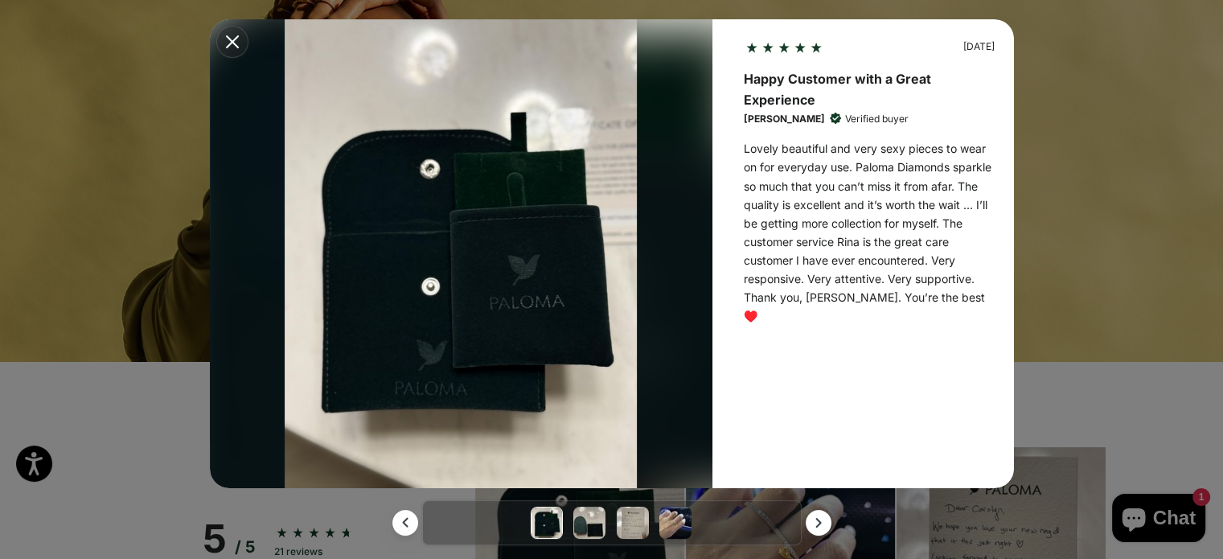
scroll to position [0, 0]
click at [1103, 113] on div "[DATE] Happy Customer with a Great Experience [PERSON_NAME] Verified buyer Love…" at bounding box center [611, 279] width 1223 height 559
click at [222, 47] on button "Modal close button" at bounding box center [232, 42] width 32 height 32
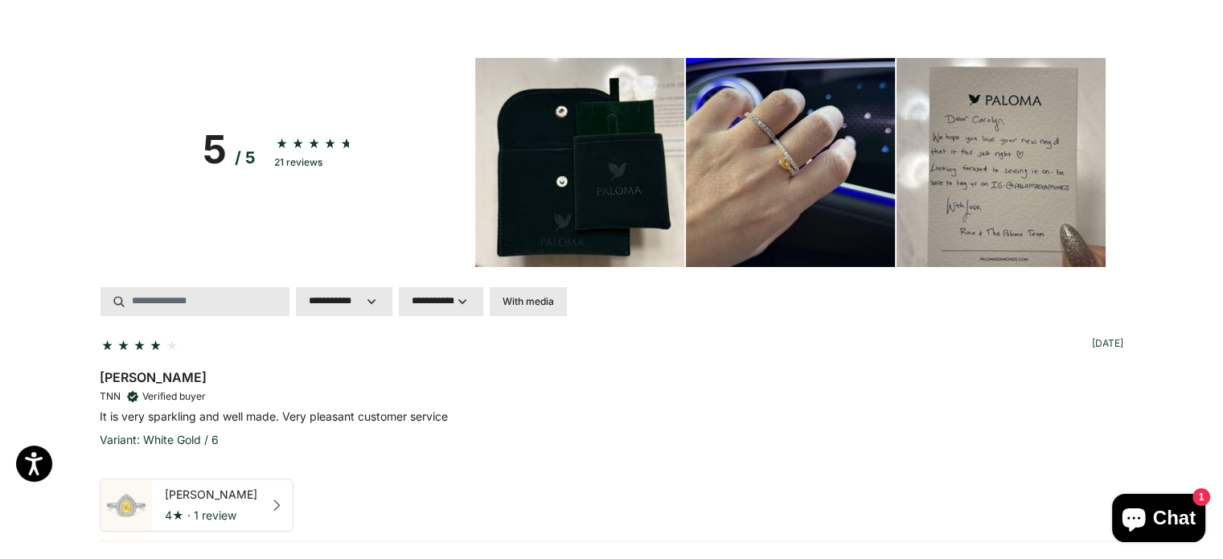
scroll to position [503, 0]
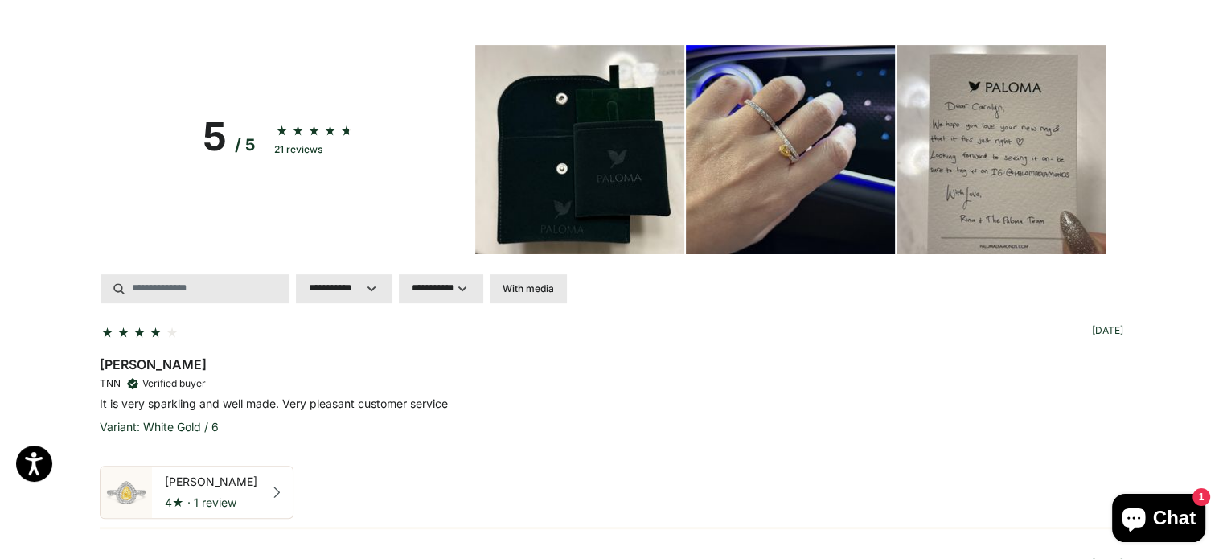
click at [830, 160] on img at bounding box center [790, 149] width 209 height 209
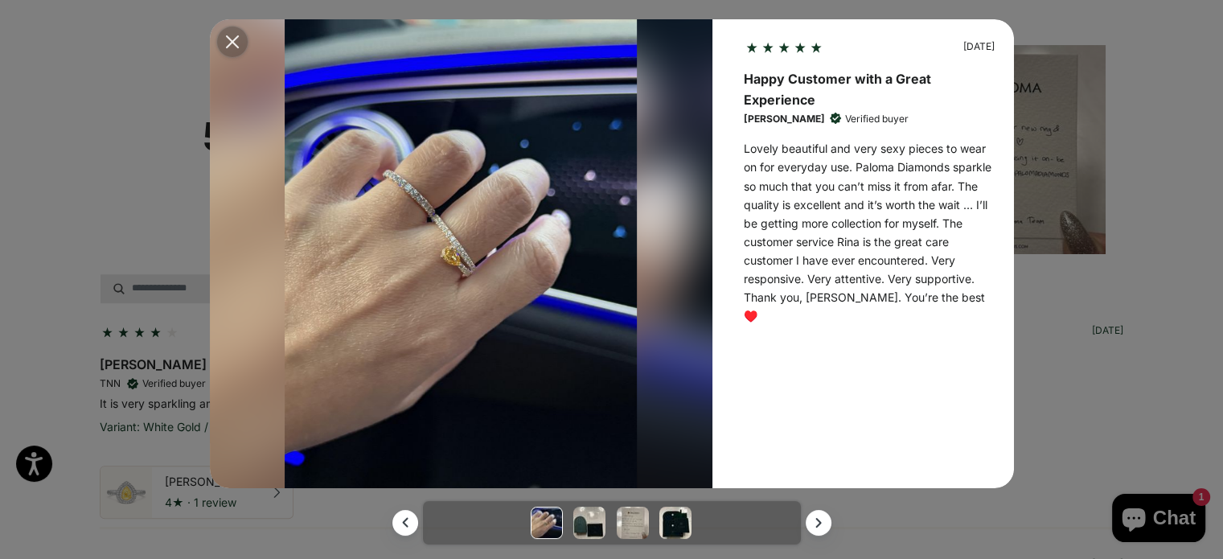
click at [235, 42] on icon "Modal close button" at bounding box center [232, 41] width 13 height 13
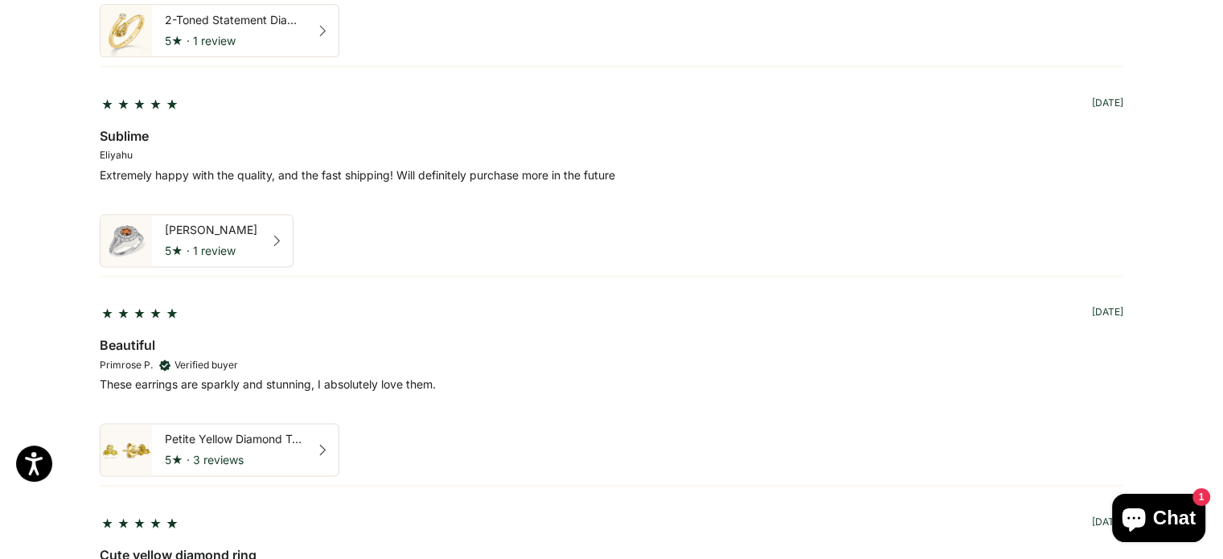
scroll to position [2433, 0]
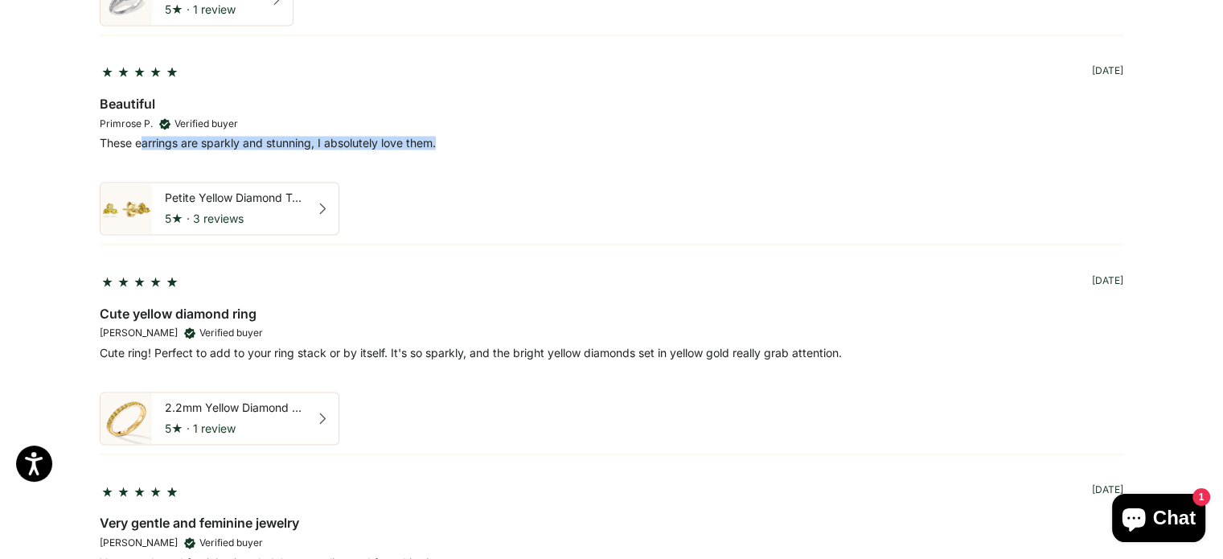
drag, startPoint x: 142, startPoint y: 135, endPoint x: 501, endPoint y: 148, distance: 359.7
click at [493, 146] on div "Beautiful Primrose P. Verified buyer These earrings are sparkly and stunning, I…" at bounding box center [612, 125] width 1024 height 62
click at [563, 196] on div "Petite Yellow Diamond Trio Stud Earrings 5 ★ · 3 reviews" at bounding box center [612, 208] width 1024 height 53
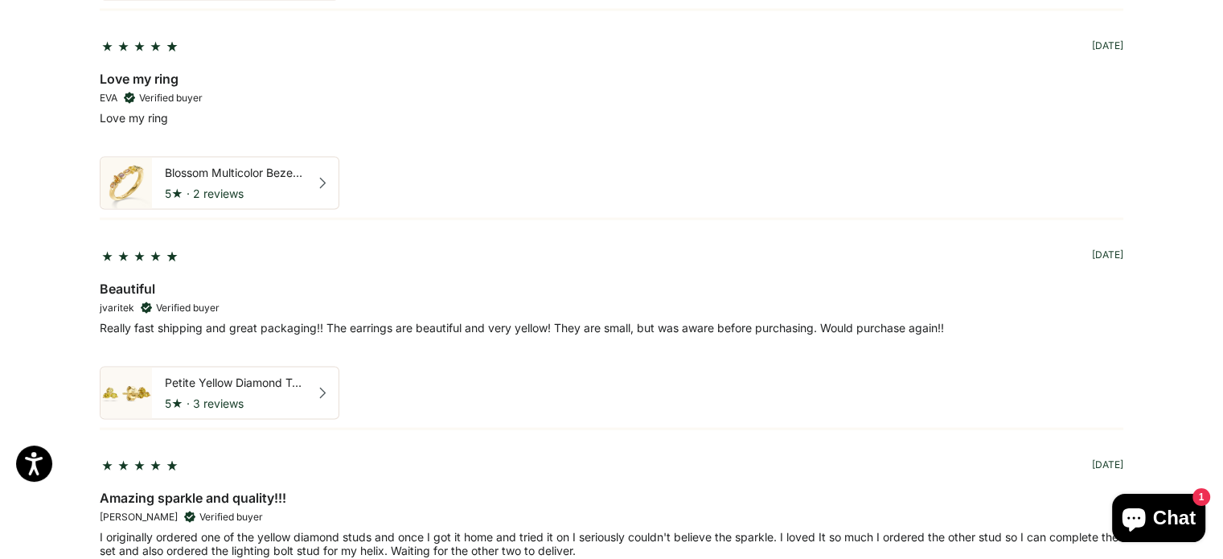
scroll to position [3237, 0]
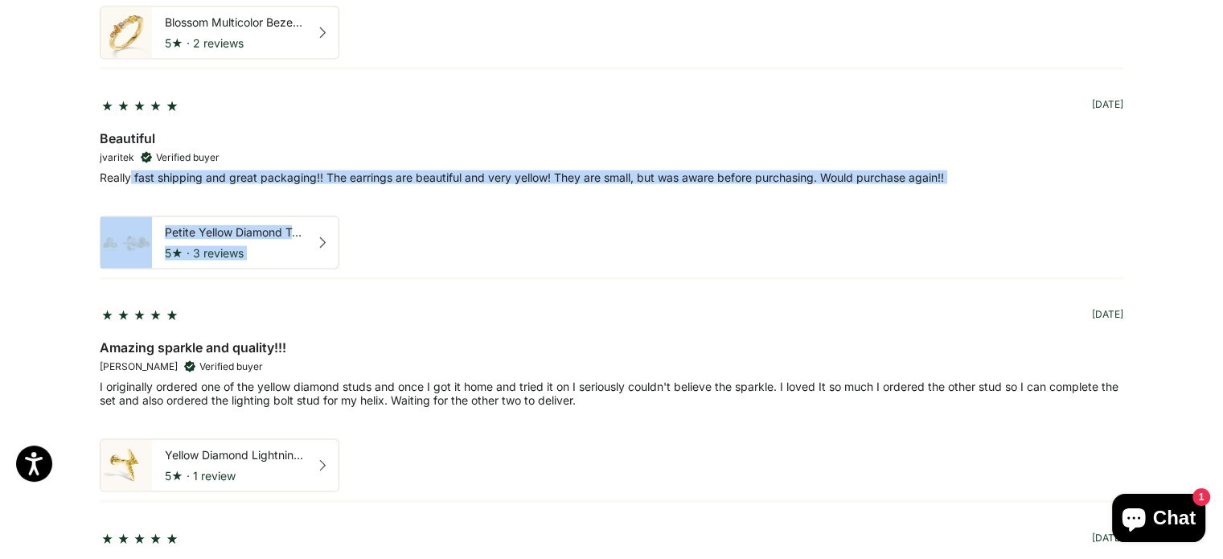
drag, startPoint x: 132, startPoint y: 163, endPoint x: 510, endPoint y: 212, distance: 381.1
click at [499, 204] on div "[DATE] Beautiful jvaritek Verified buyer Really fast shipping and great packagi…" at bounding box center [612, 181] width 1024 height 175
click at [511, 254] on div "Petite Yellow Diamond Trio Stud Earrings 5 ★ · 3 reviews" at bounding box center [612, 242] width 1024 height 53
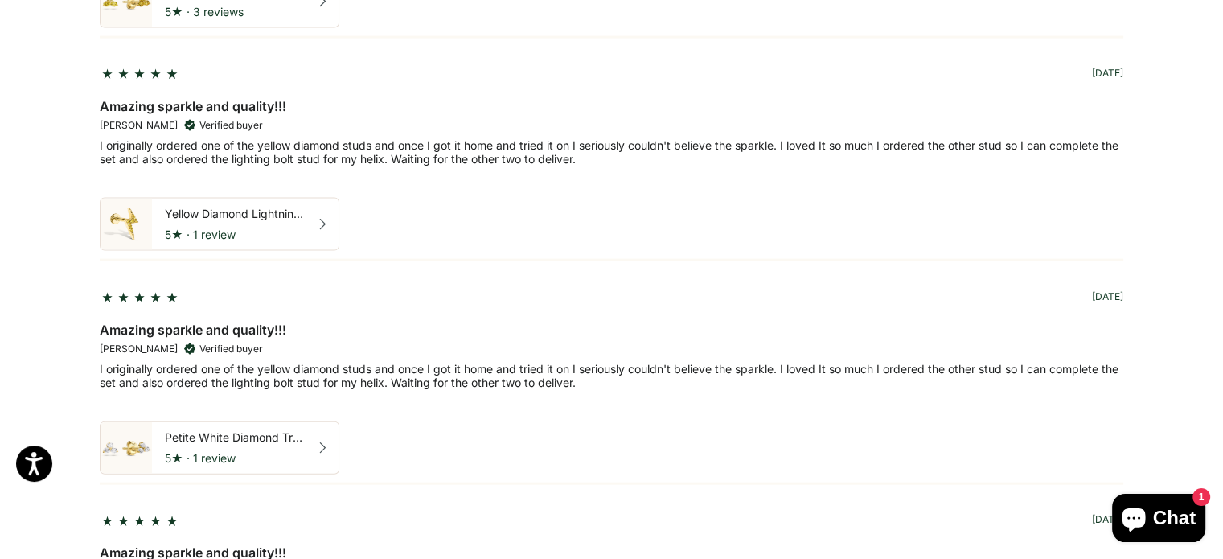
scroll to position [3719, 0]
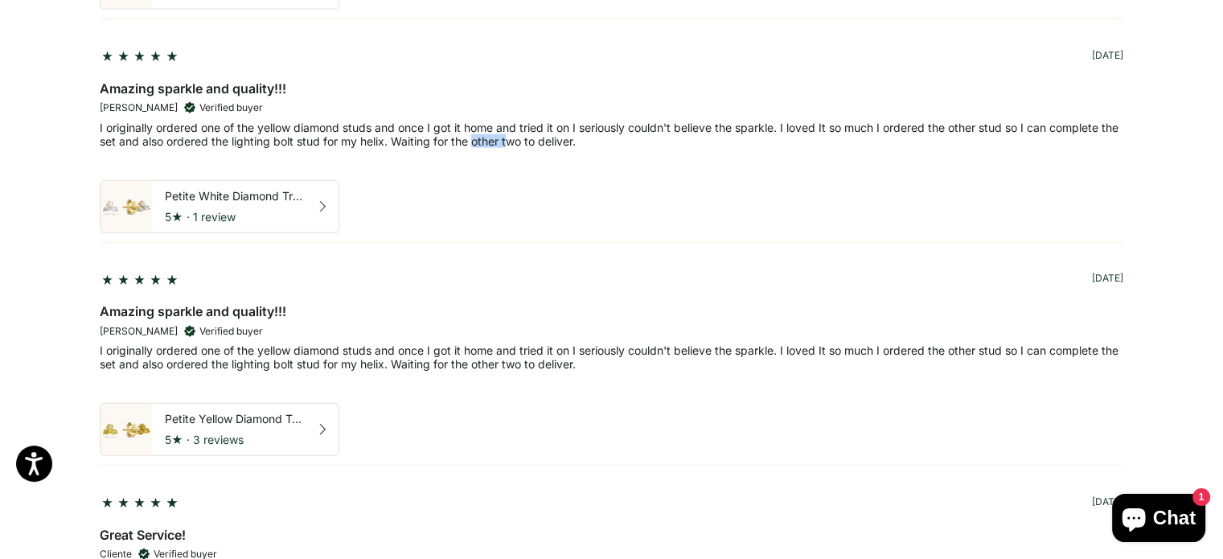
click at [576, 130] on p "I originally ordered one of the yellow diamond studs and once I got it home and…" at bounding box center [612, 134] width 1024 height 27
click at [610, 214] on div "Petite White Diamond Trio Stud Earrings 5 ★ · 1 review" at bounding box center [612, 206] width 1024 height 53
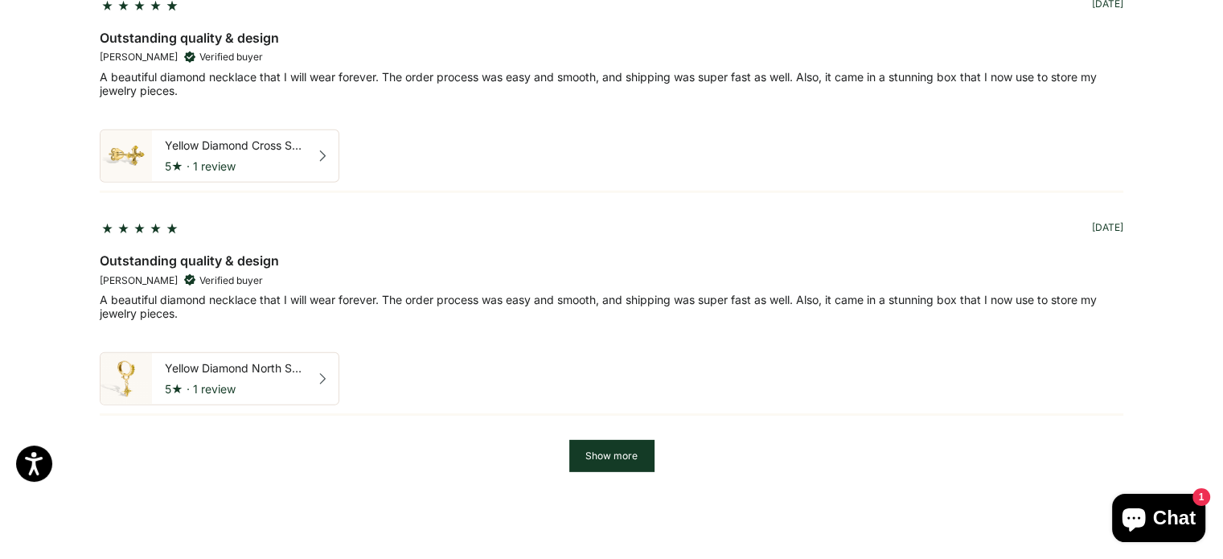
scroll to position [5167, 0]
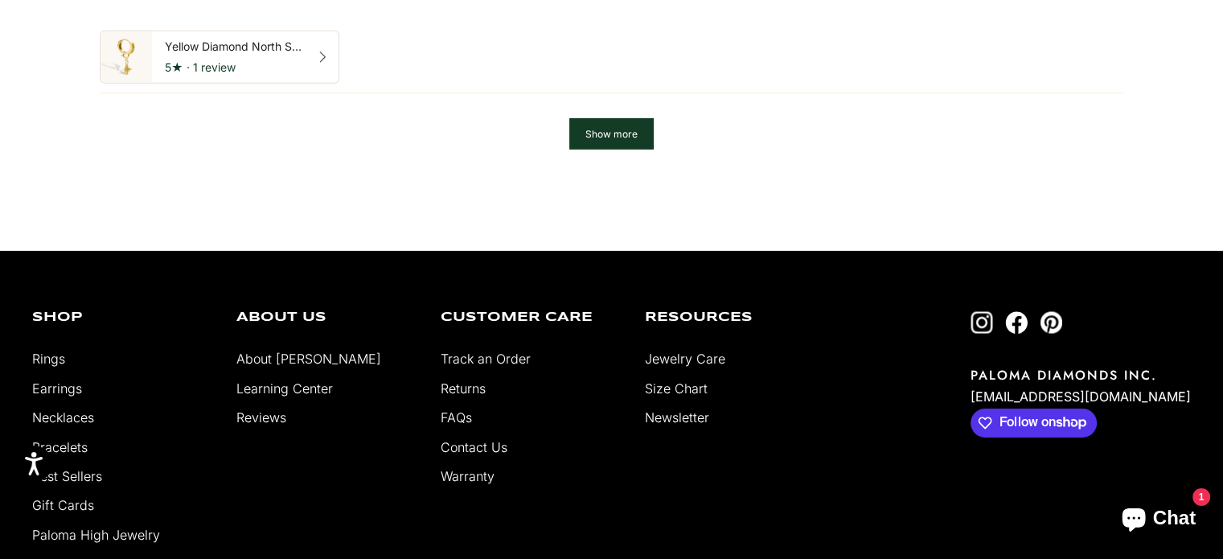
click at [609, 118] on button "Show more" at bounding box center [611, 133] width 84 height 31
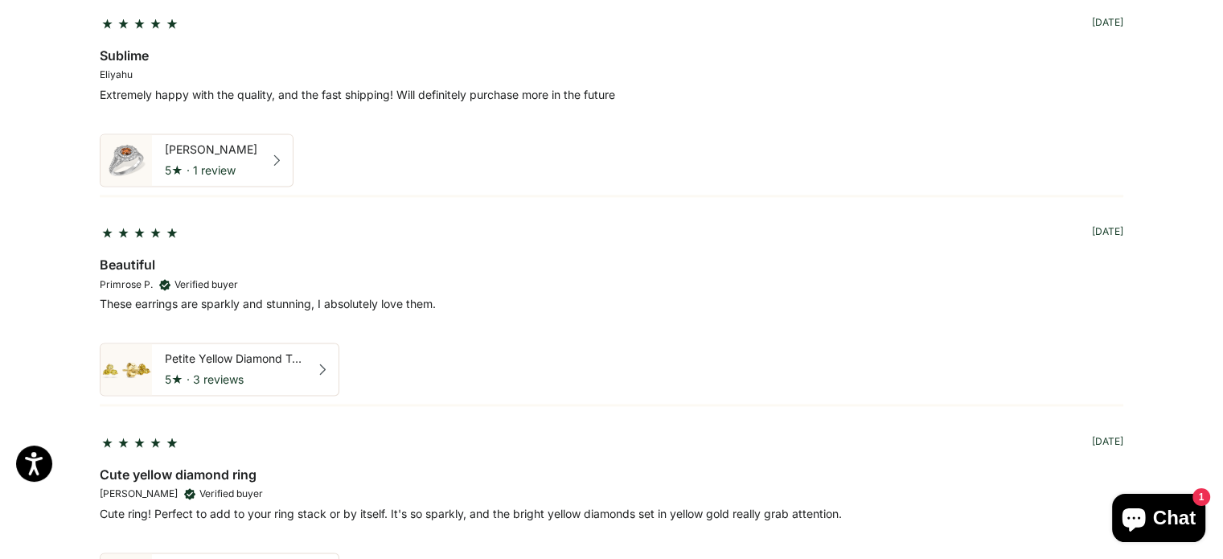
scroll to position [1789, 0]
